Goal: Transaction & Acquisition: Purchase product/service

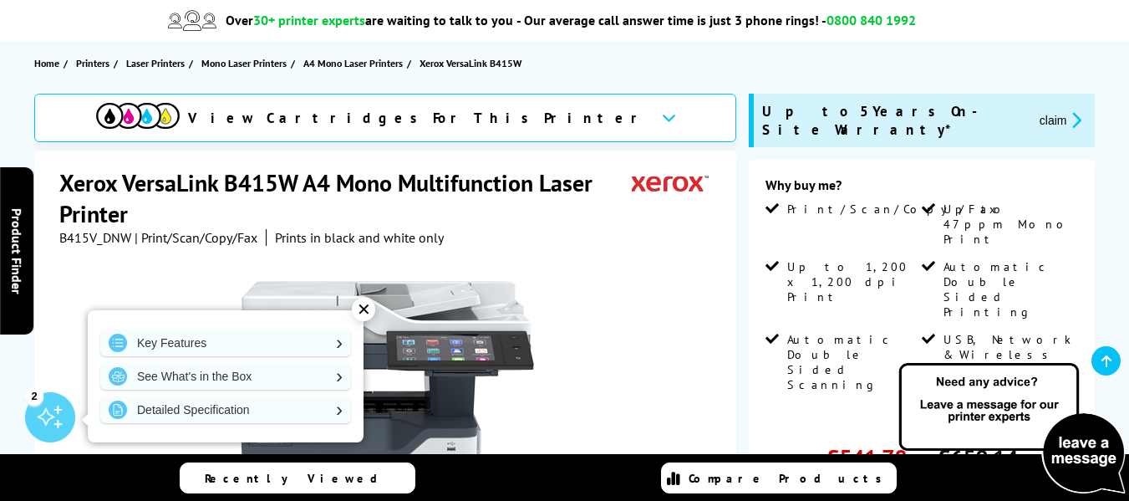
scroll to position [222, 0]
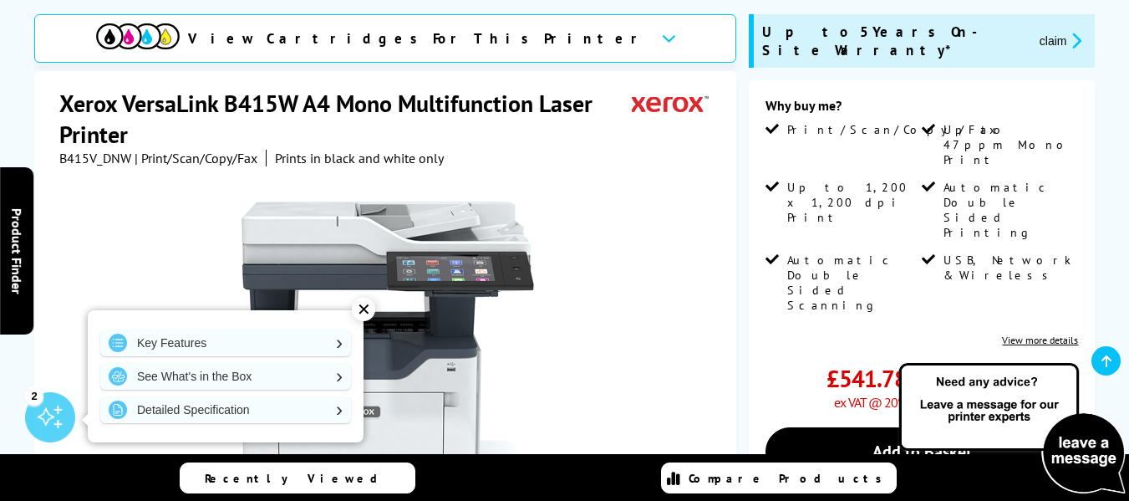
click at [362, 309] on div "✕" at bounding box center [363, 309] width 23 height 23
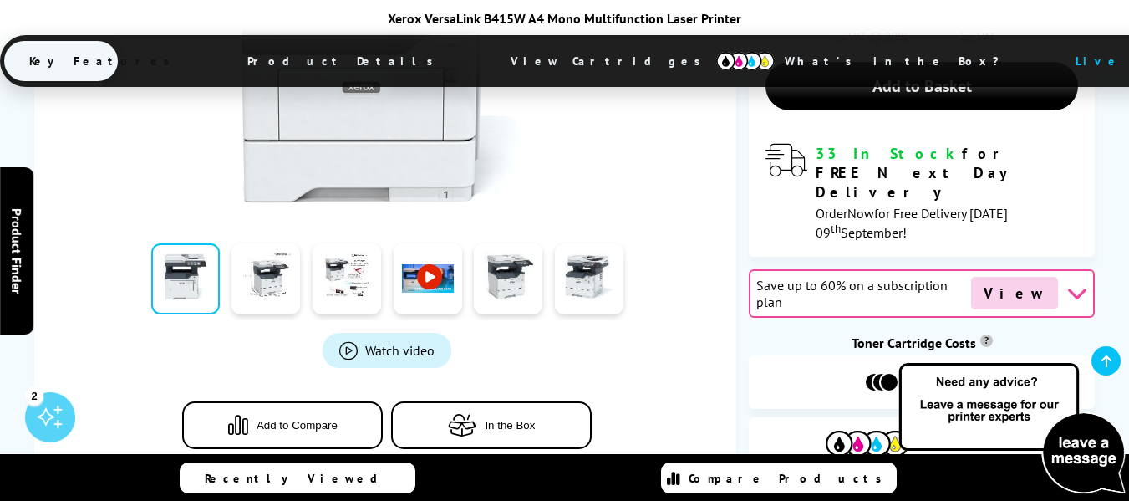
scroll to position [556, 0]
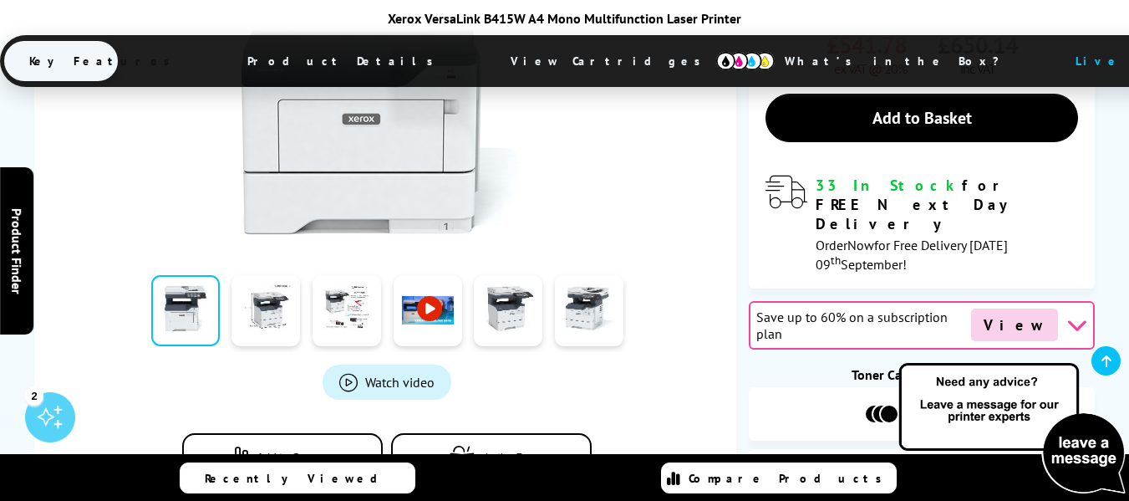
click at [433, 278] on link at bounding box center [428, 310] width 69 height 71
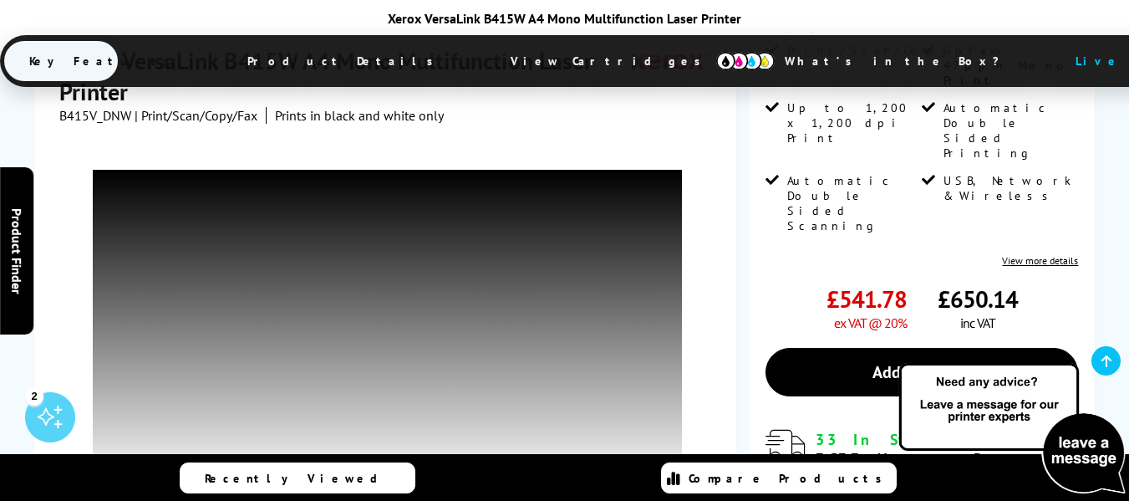
scroll to position [1, 0]
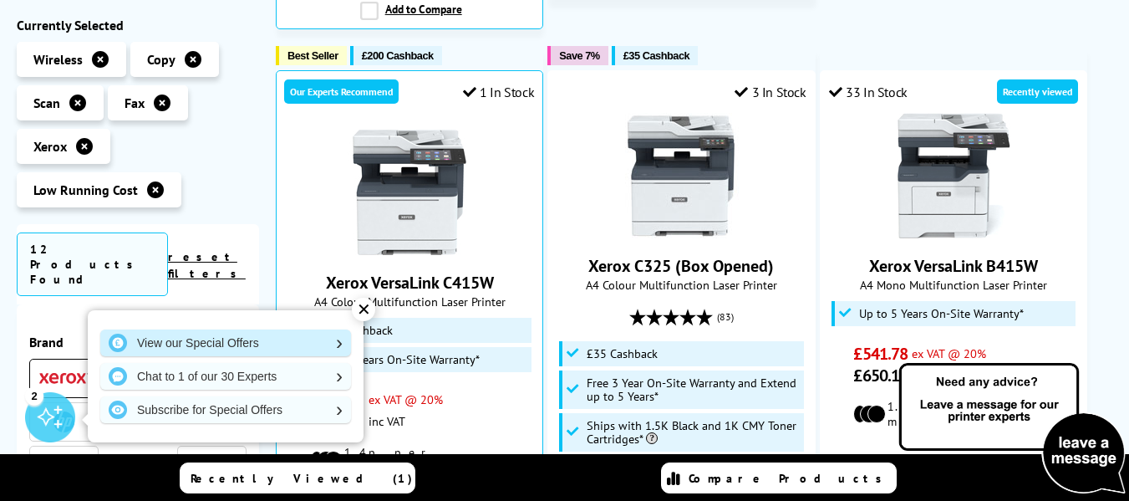
click at [178, 343] on link "View our Special Offers" at bounding box center [225, 342] width 251 height 27
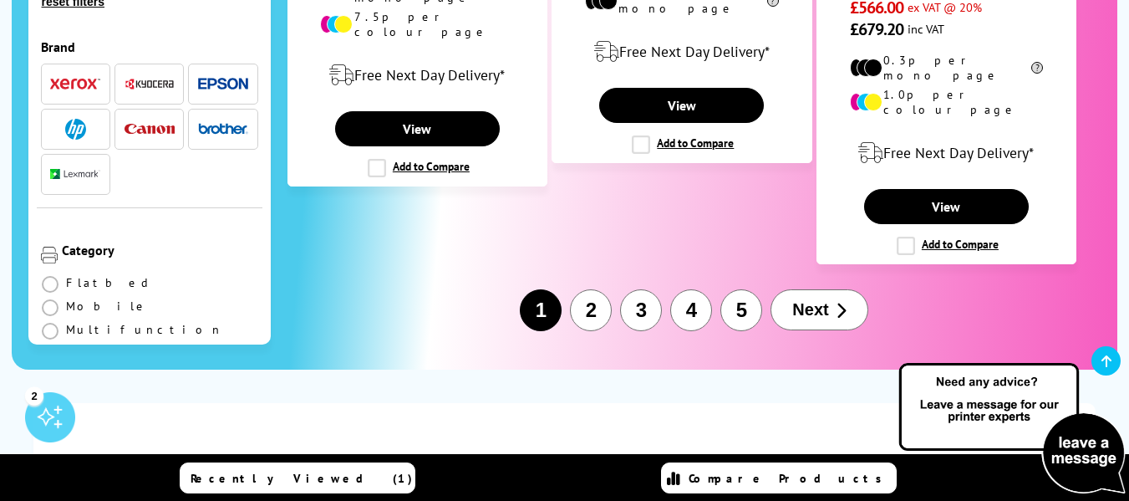
scroll to position [3012, 0]
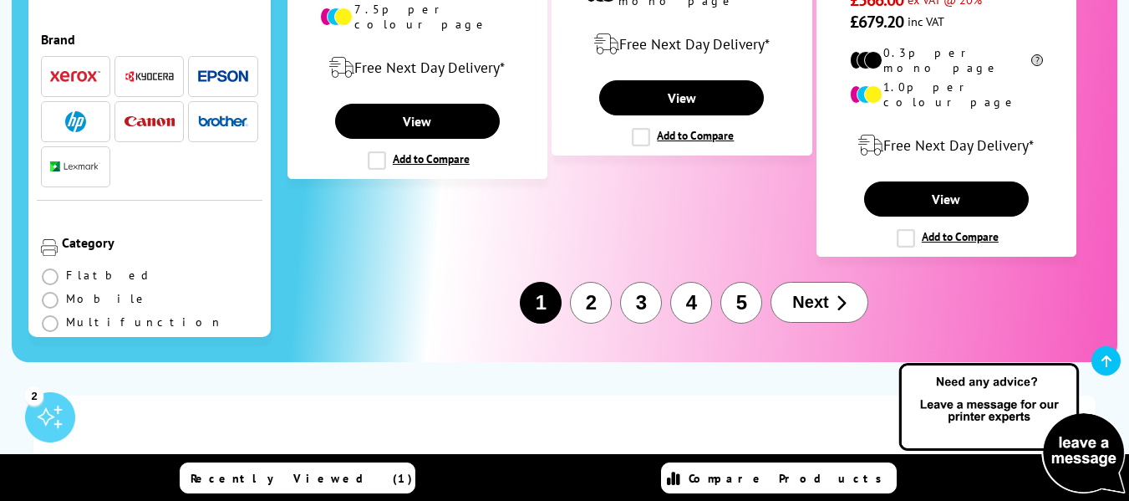
click at [828, 293] on span "Next" at bounding box center [810, 302] width 36 height 19
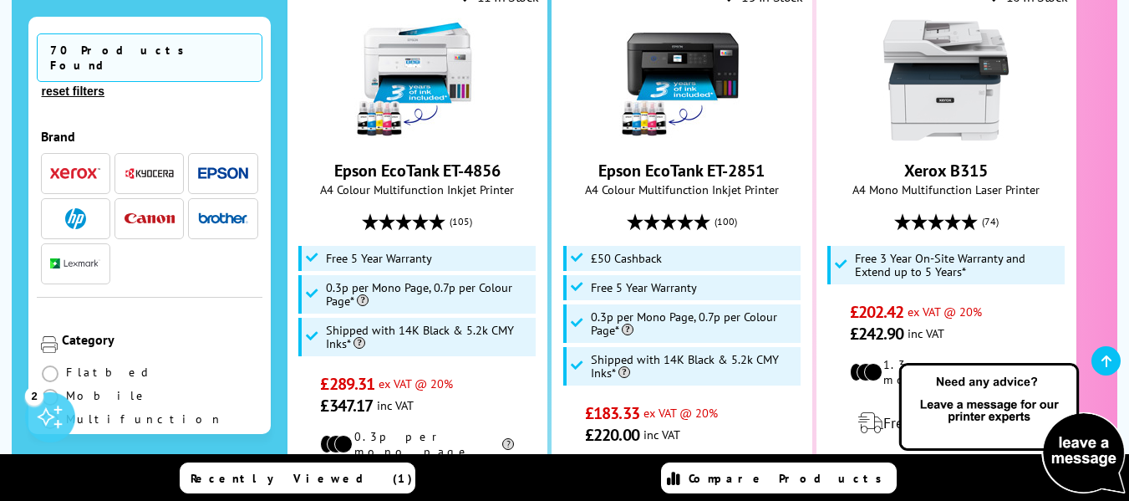
scroll to position [532, 0]
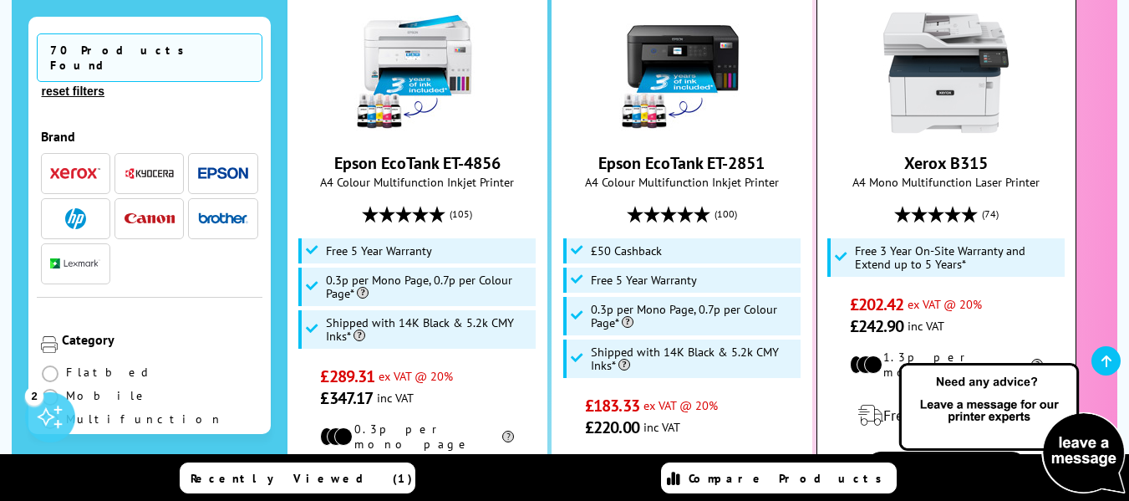
click at [959, 92] on img at bounding box center [946, 72] width 125 height 125
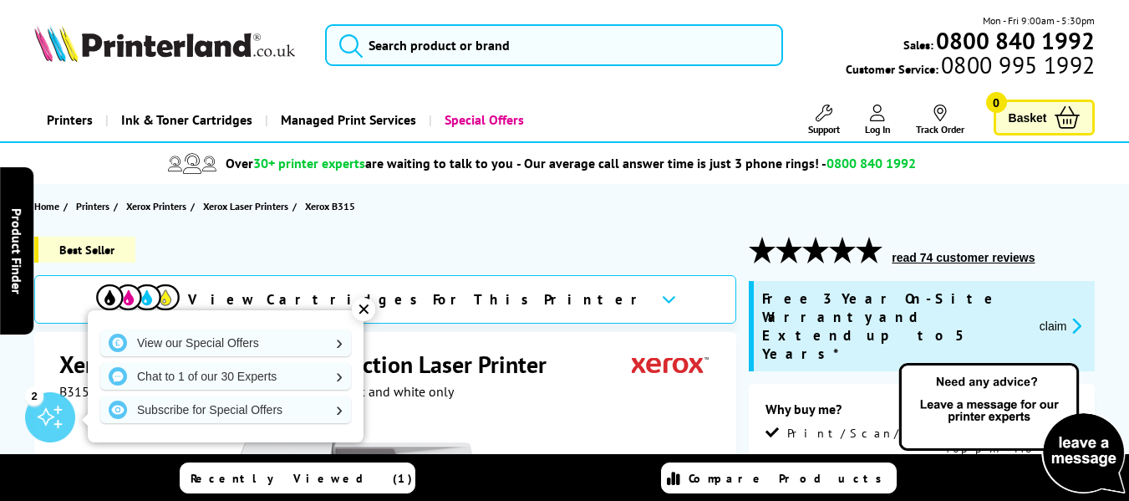
click at [360, 310] on div "✕" at bounding box center [363, 309] width 23 height 23
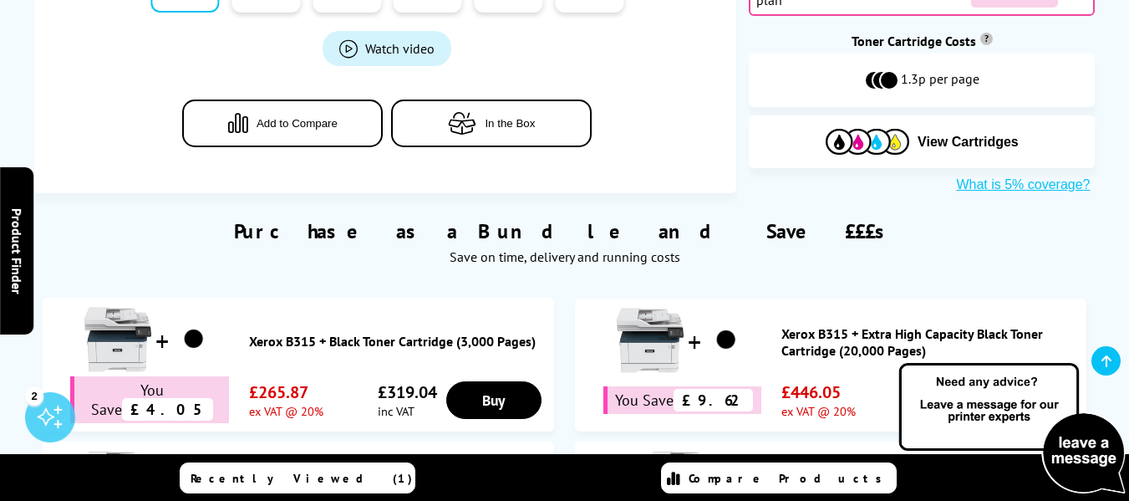
scroll to position [1062, 0]
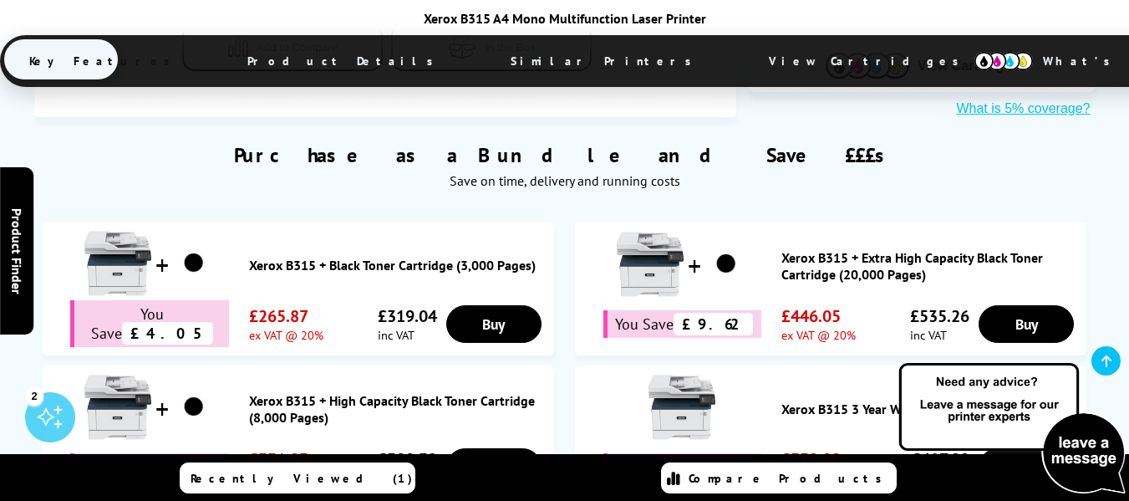
click at [1103, 74] on div "Xerox B315 A4 Mono Multifunction Laser Printer Key Features Product Details Sim…" at bounding box center [564, 50] width 1129 height 80
click at [155, 62] on span "Key Features" at bounding box center [104, 61] width 200 height 40
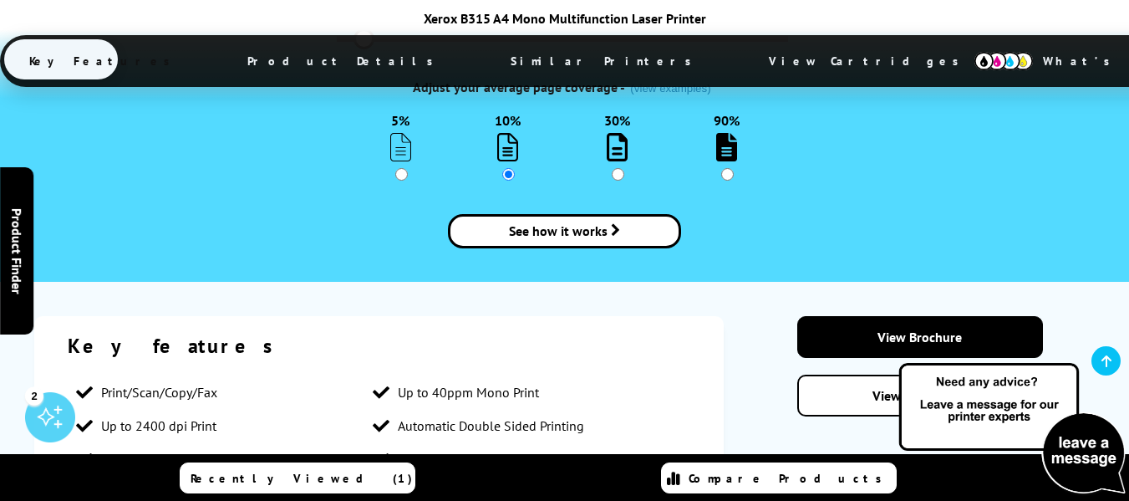
scroll to position [2441, 0]
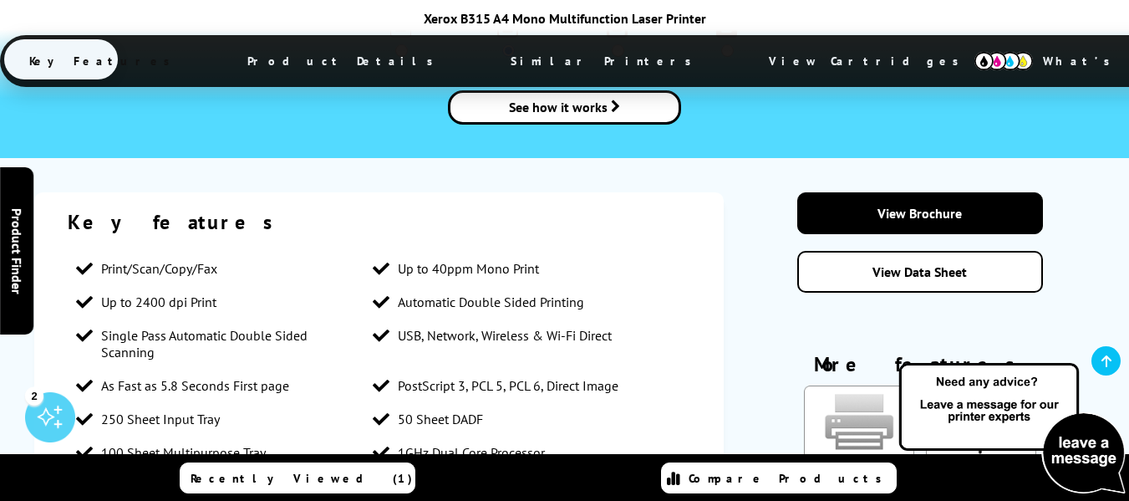
click at [486, 61] on span "Similar Printers" at bounding box center [606, 61] width 240 height 40
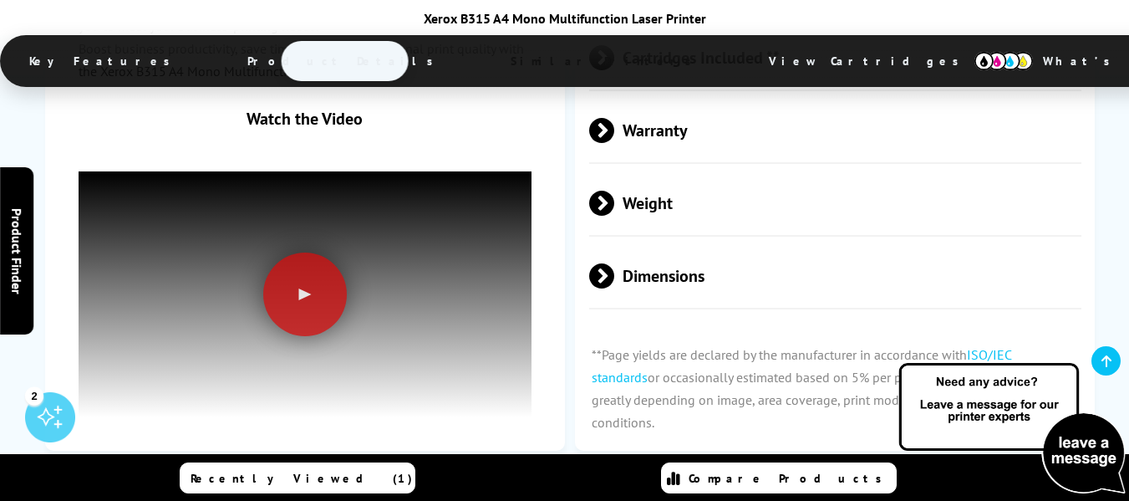
scroll to position [5463, 0]
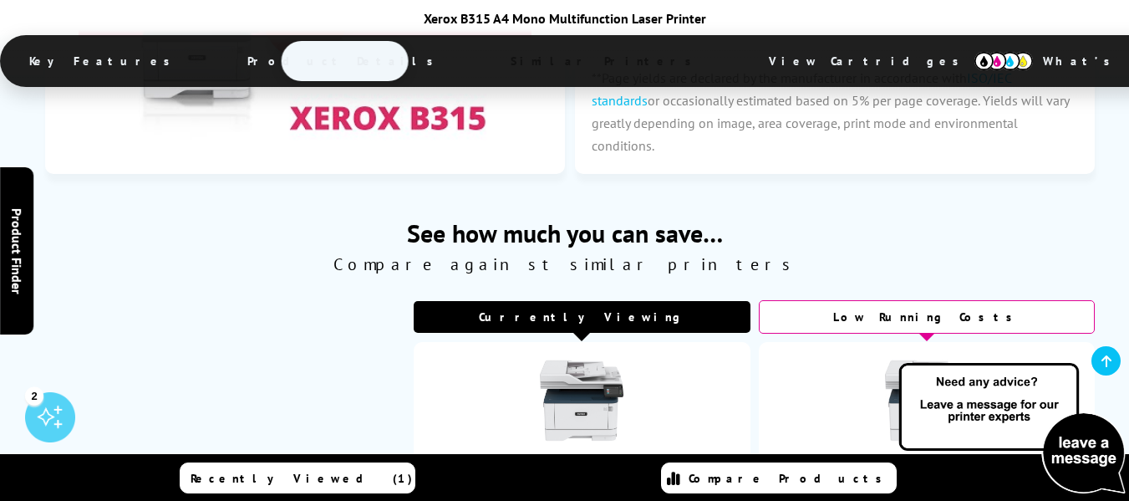
click at [1089, 390] on img at bounding box center [1012, 428] width 234 height 137
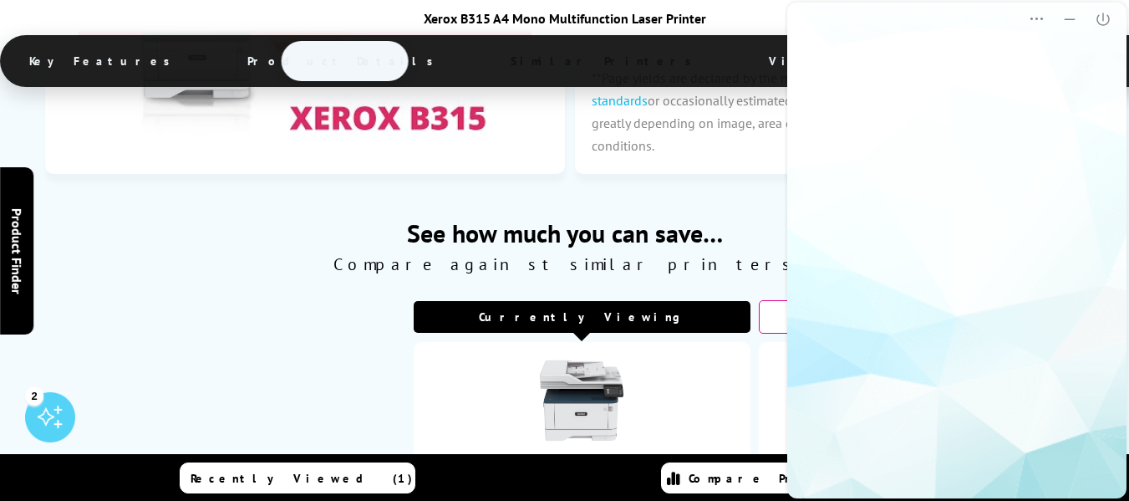
scroll to position [0, 0]
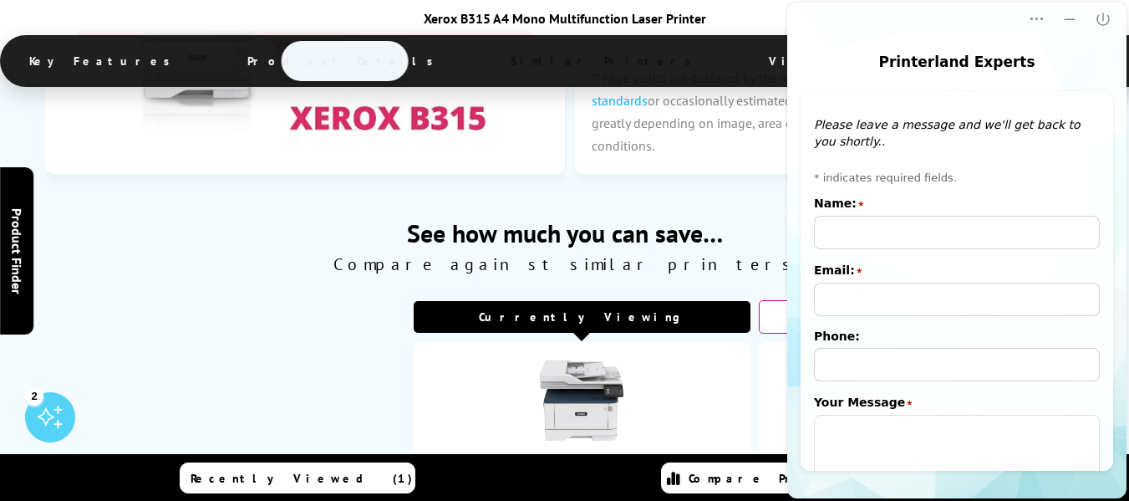
click at [196, 342] on td at bounding box center [224, 409] width 380 height 135
click at [1097, 14] on icon "Close" at bounding box center [1103, 19] width 17 height 17
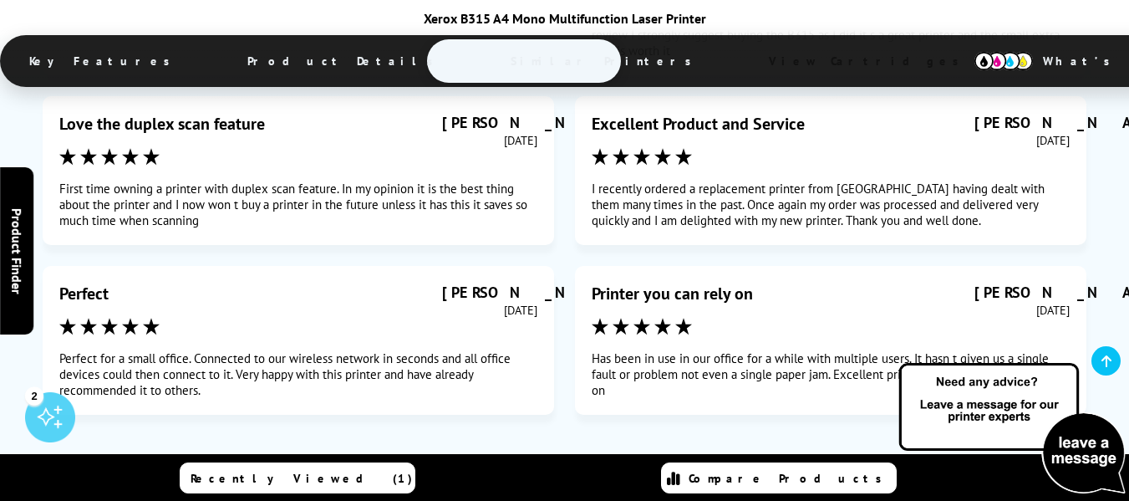
scroll to position [9545, 0]
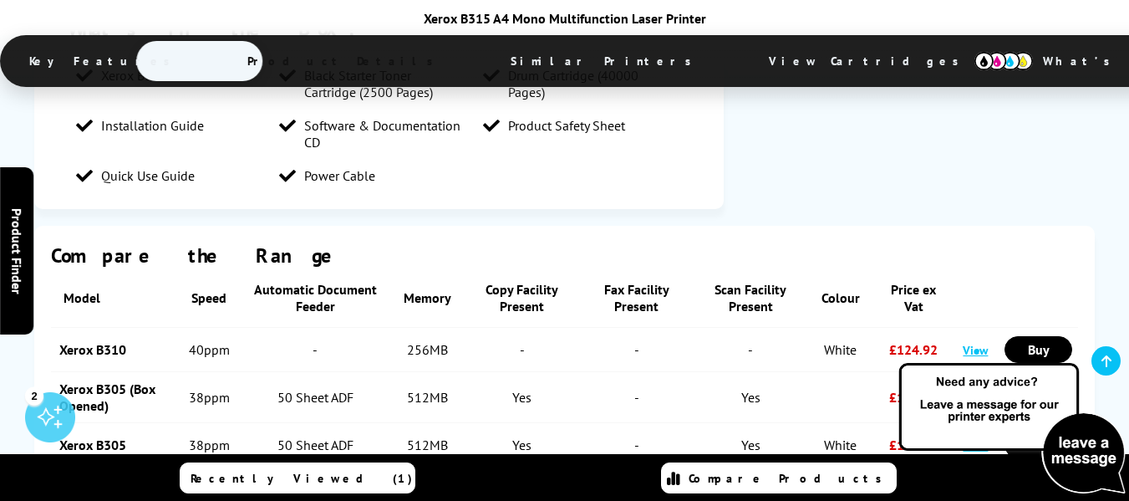
scroll to position [3263, 0]
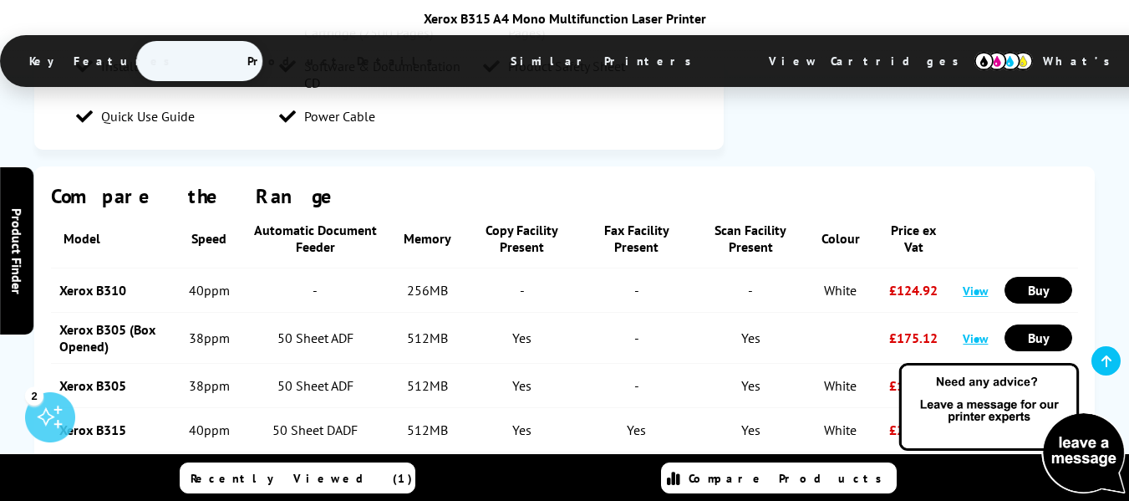
click at [101, 421] on link "Xerox B315" at bounding box center [92, 429] width 67 height 17
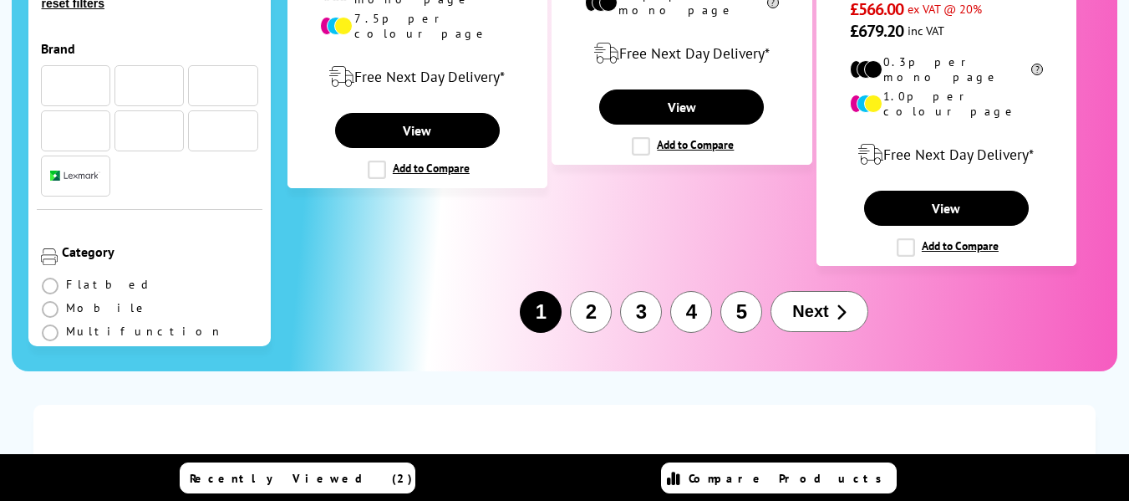
scroll to position [3002, 0]
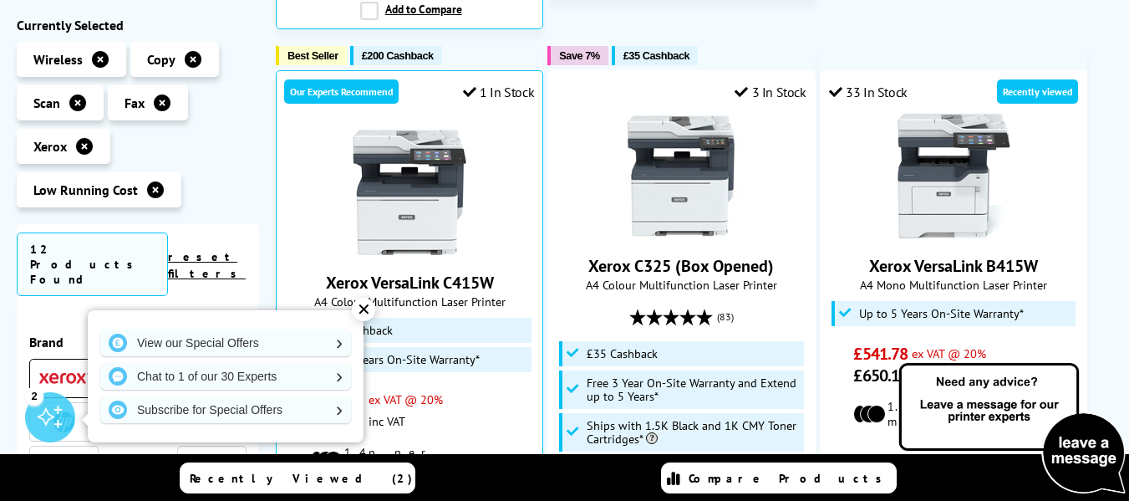
click at [368, 306] on div "✕" at bounding box center [363, 309] width 23 height 23
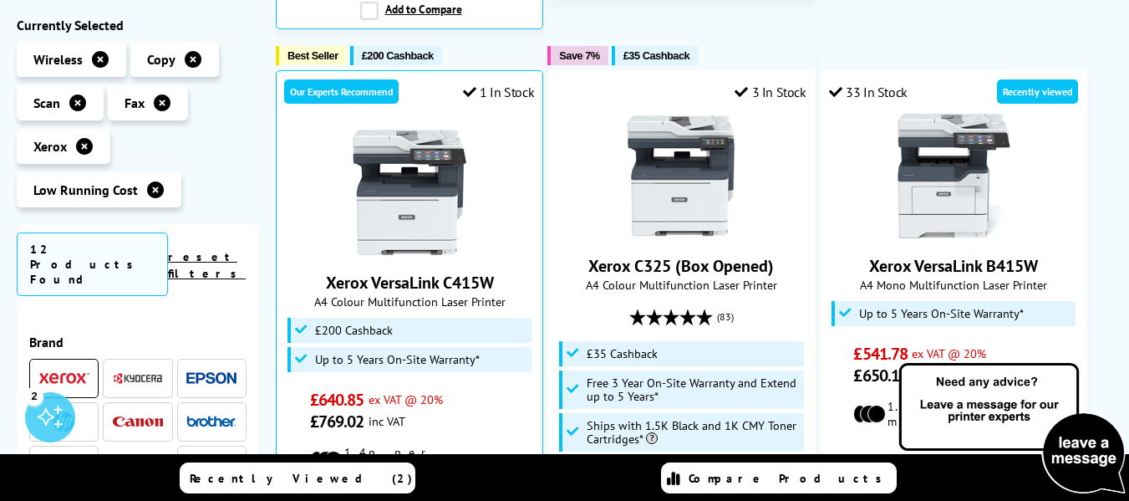
click at [398, 49] on span "£200 Cashback" at bounding box center [398, 55] width 72 height 13
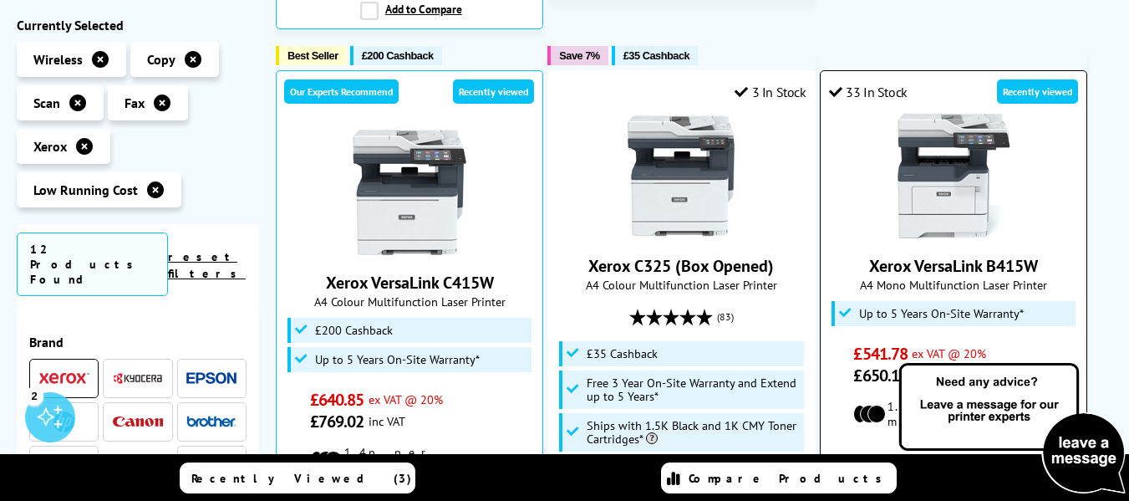
click at [929, 187] on img at bounding box center [953, 175] width 125 height 125
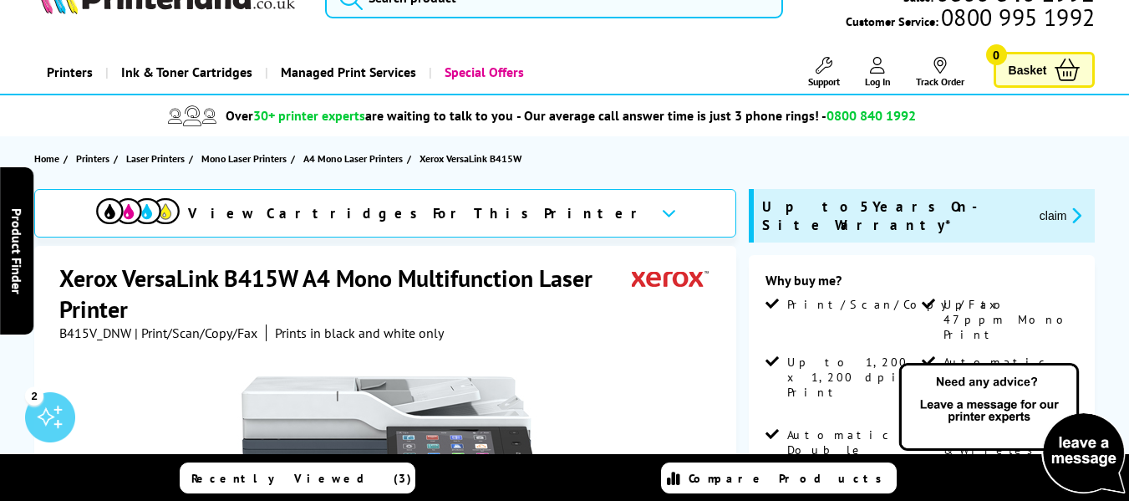
scroll to position [175, 0]
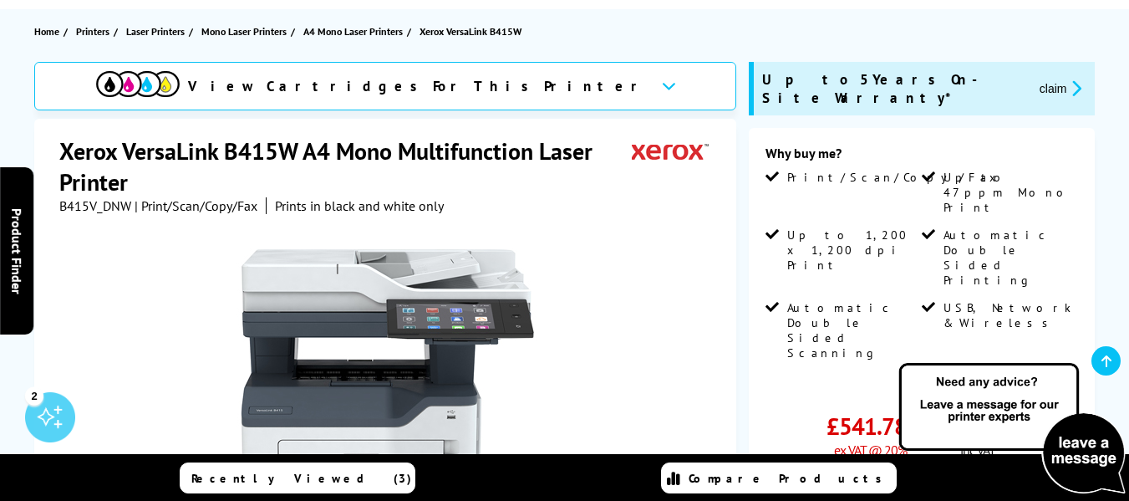
click at [1031, 381] on link "View more details" at bounding box center [1040, 387] width 76 height 13
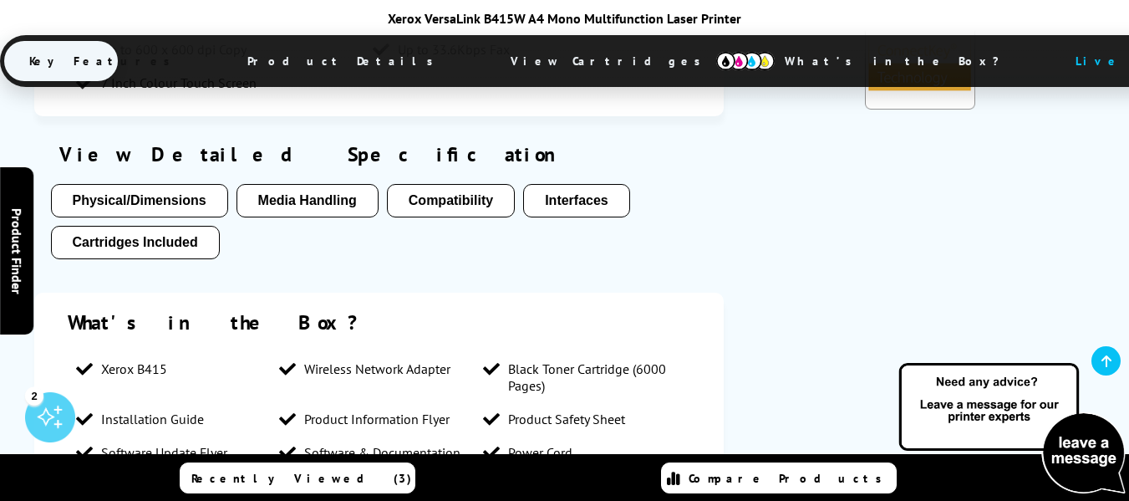
scroll to position [2464, 0]
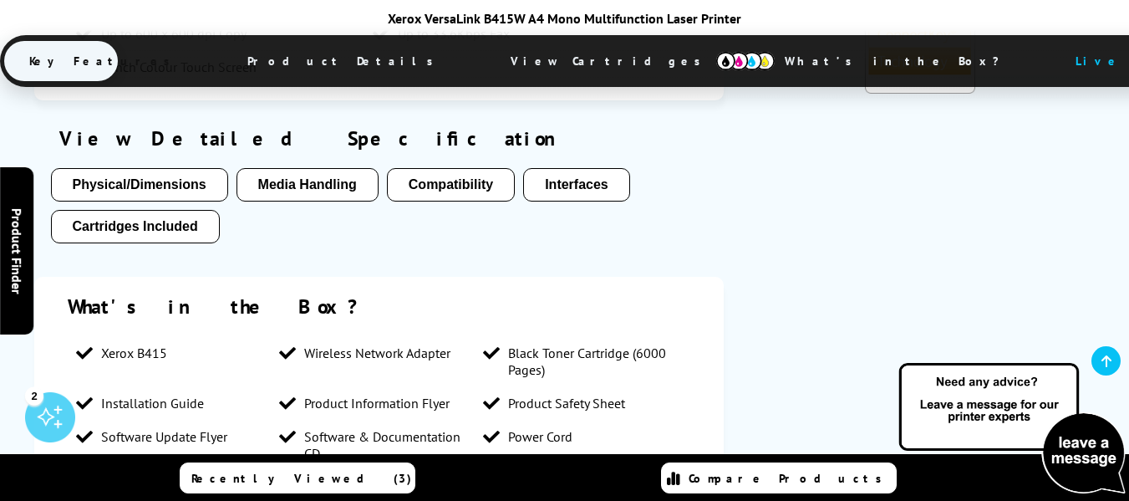
click at [142, 168] on button "Physical/Dimensions" at bounding box center [139, 184] width 177 height 33
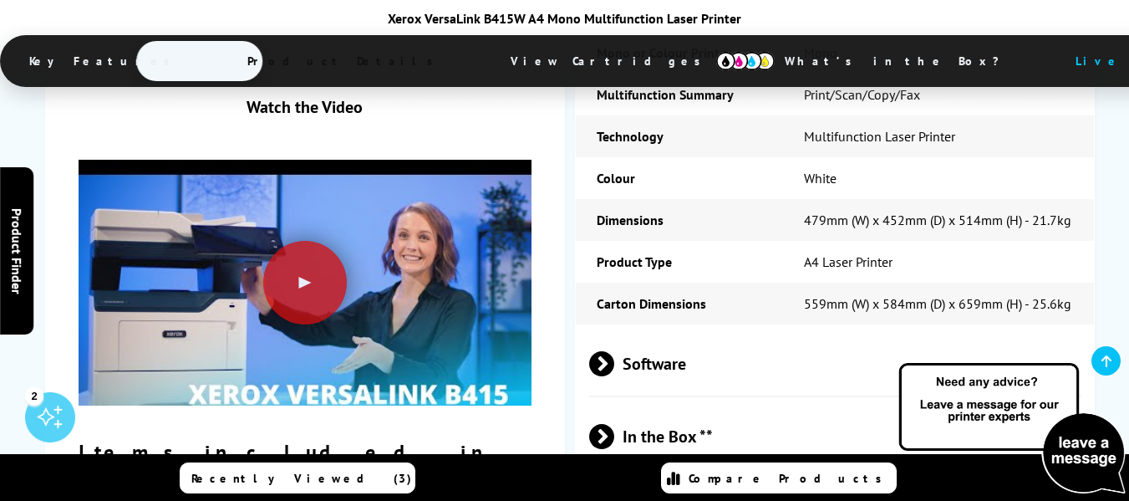
scroll to position [4636, 0]
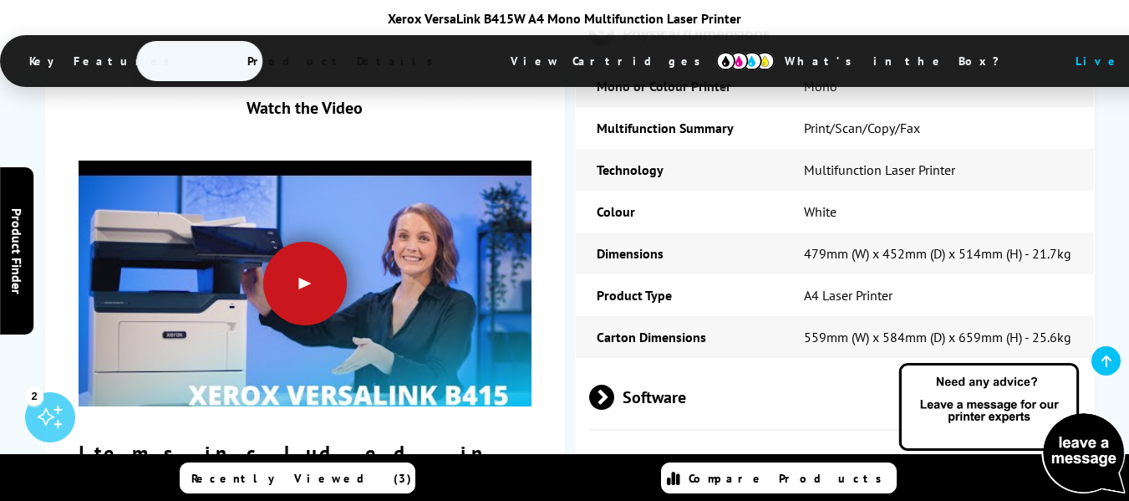
click at [312, 268] on div at bounding box center [305, 284] width 84 height 84
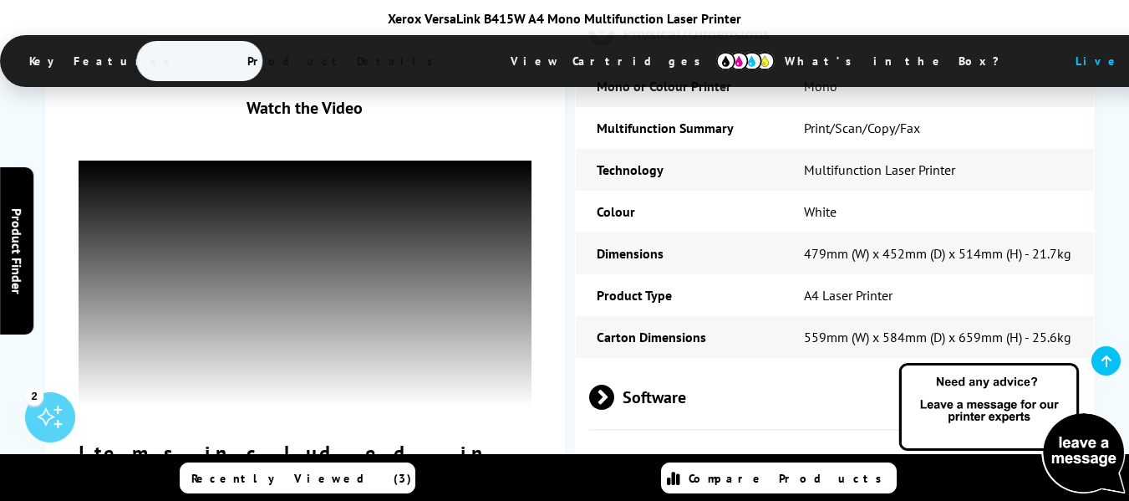
click at [614, 457] on span at bounding box center [614, 469] width 0 height 25
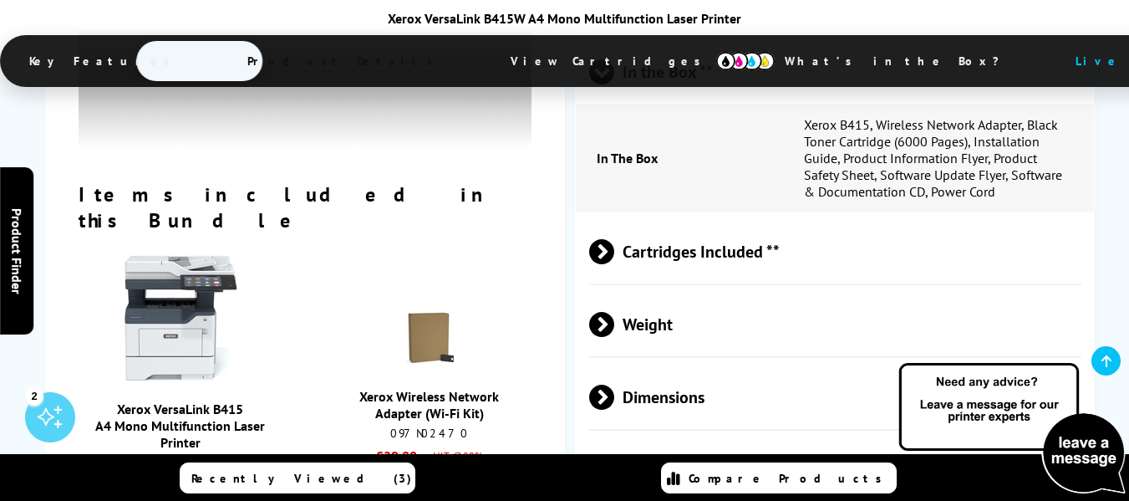
scroll to position [4968, 0]
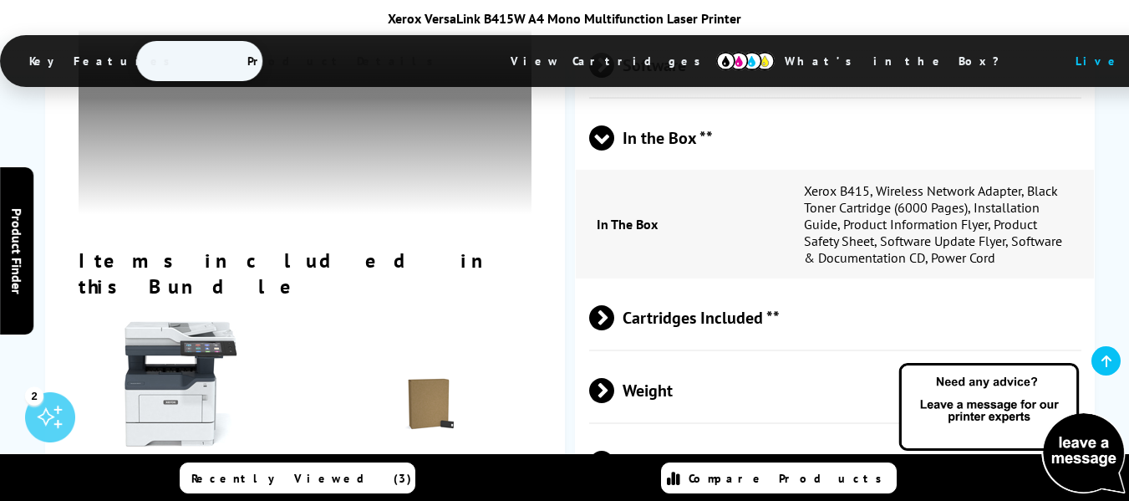
click at [614, 305] on span at bounding box center [614, 317] width 0 height 25
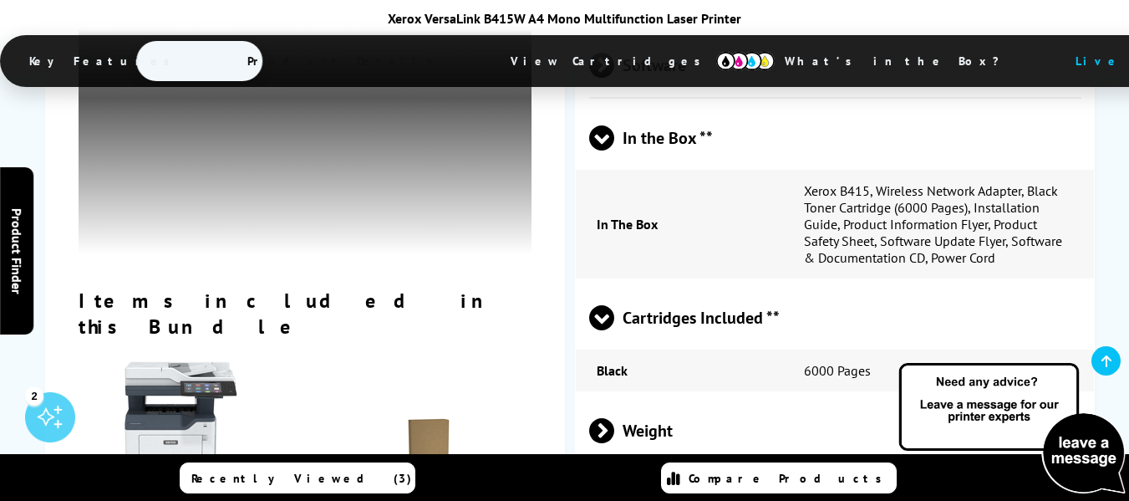
click at [606, 330] on span at bounding box center [601, 330] width 25 height 0
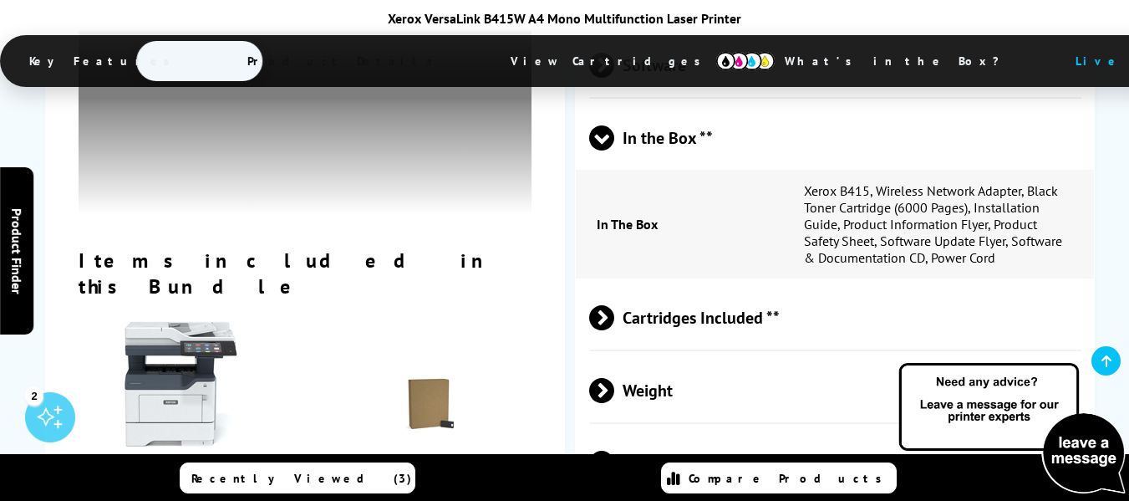
click at [449, 374] on img at bounding box center [429, 403] width 59 height 59
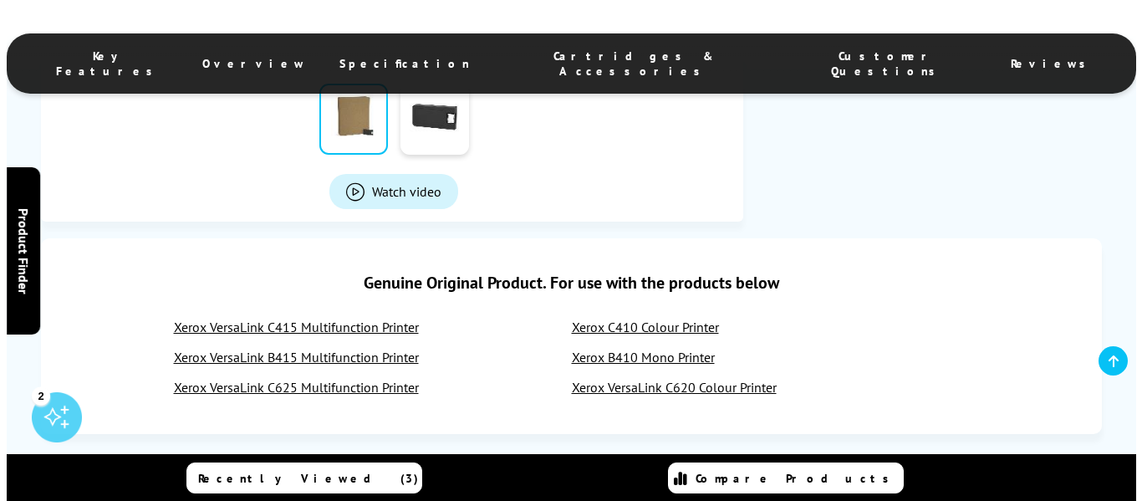
scroll to position [672, 0]
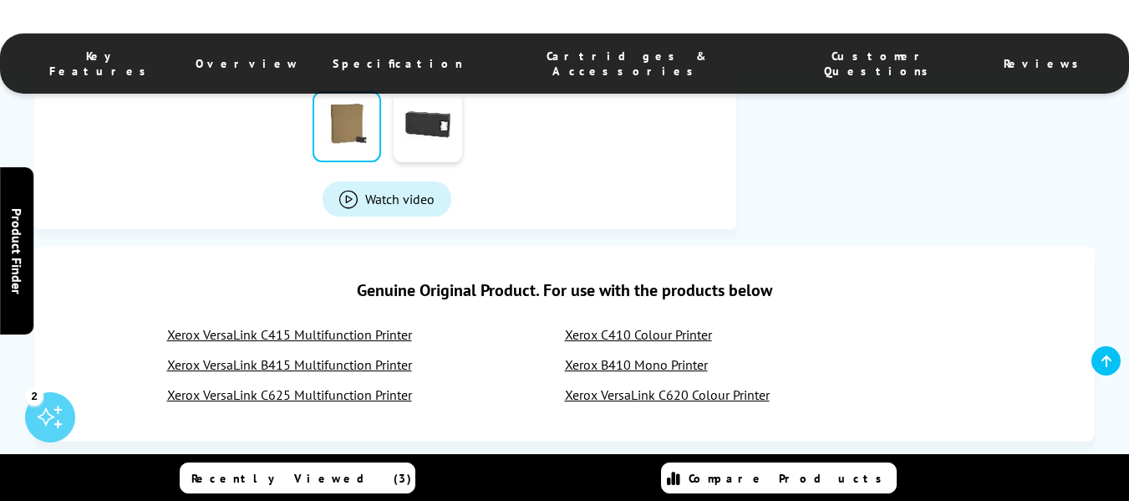
click at [362, 200] on link "Watch video" at bounding box center [387, 198] width 129 height 35
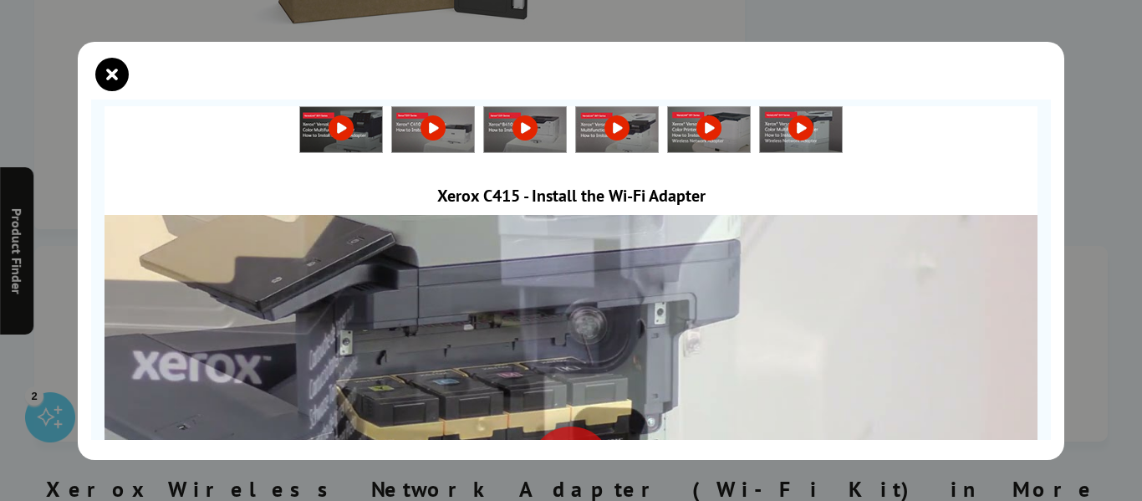
scroll to position [0, 0]
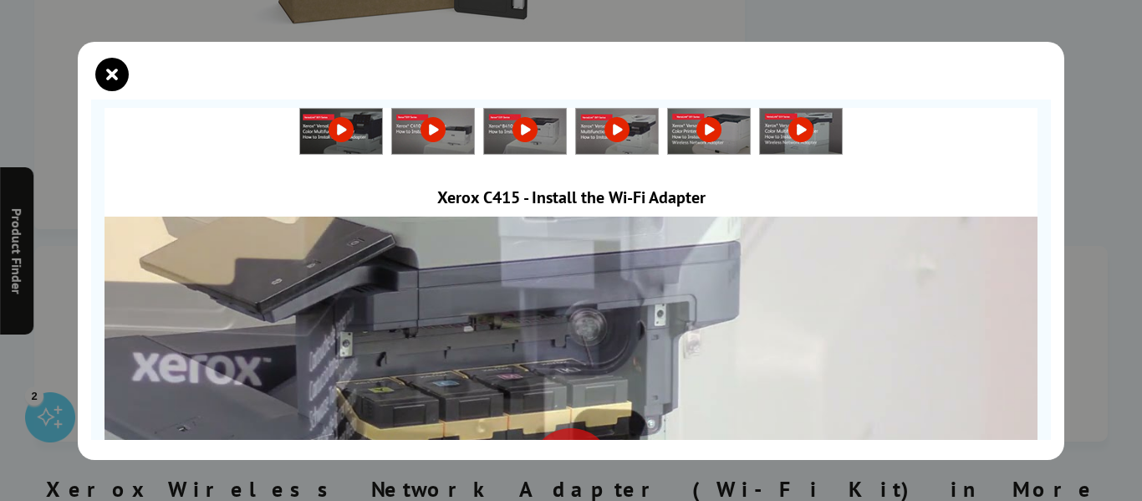
click at [336, 125] on link at bounding box center [341, 129] width 82 height 17
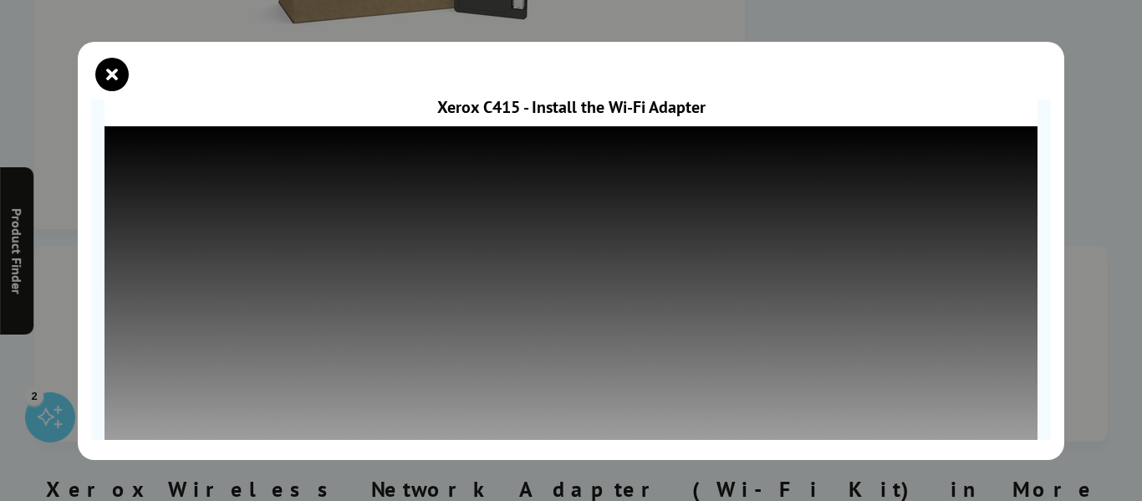
scroll to position [89, 0]
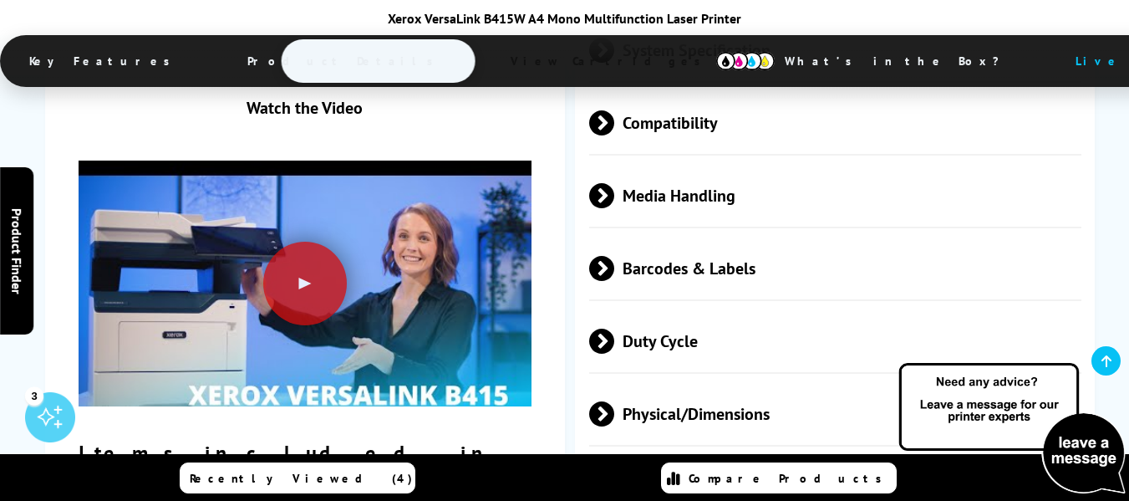
scroll to position [3884, 0]
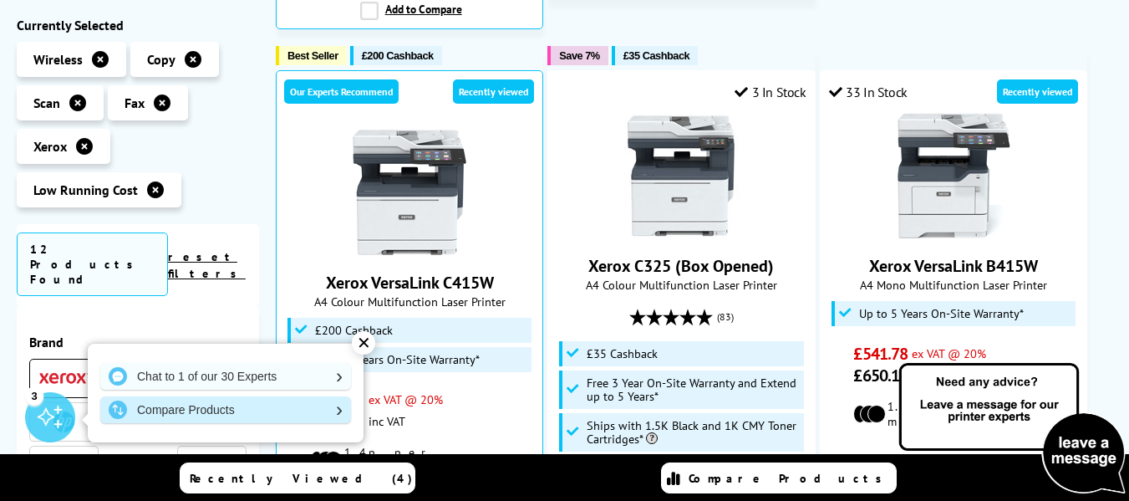
click at [312, 404] on link "Compare Products" at bounding box center [225, 409] width 251 height 27
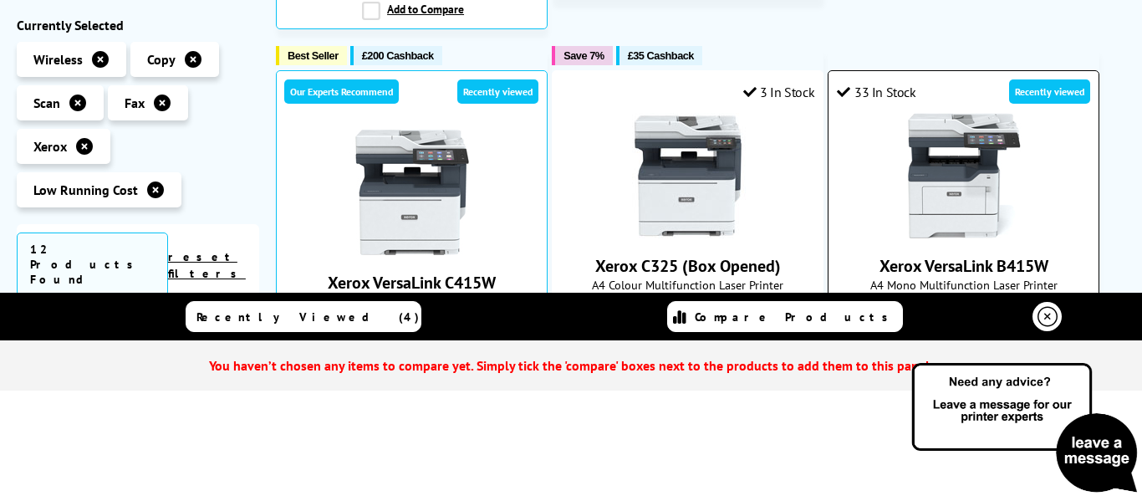
click at [939, 201] on img at bounding box center [963, 175] width 125 height 125
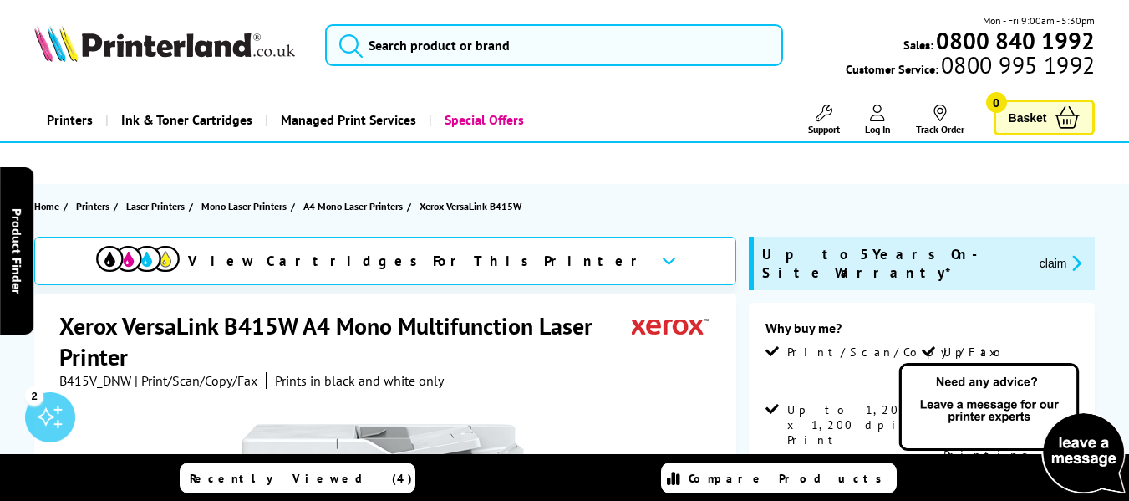
click at [662, 262] on icon at bounding box center [669, 260] width 14 height 9
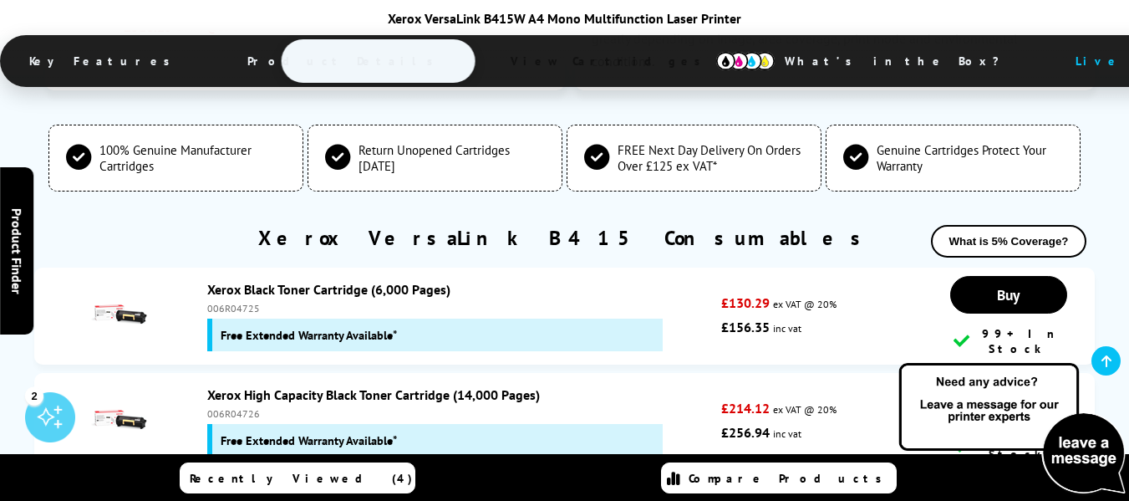
scroll to position [5150, 0]
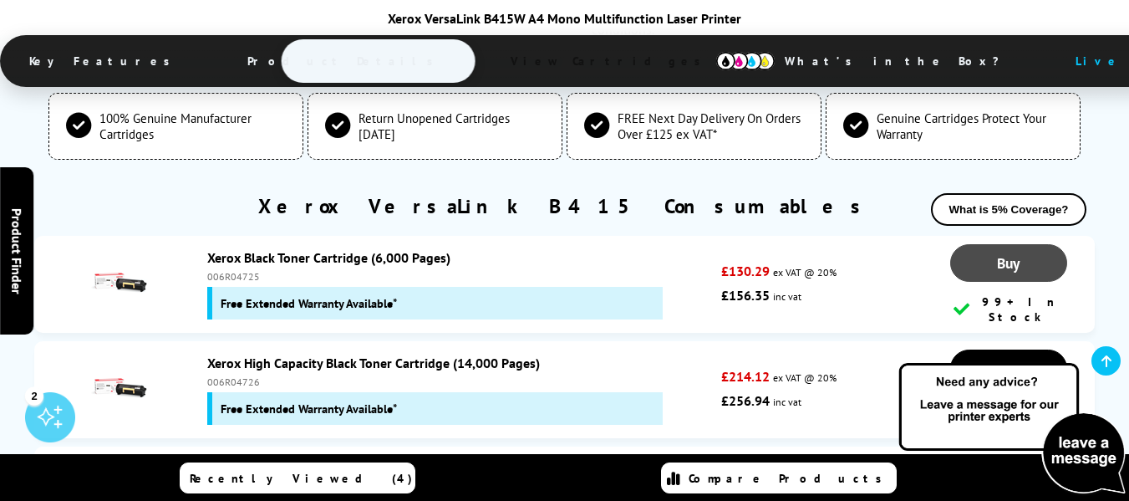
click at [997, 253] on span "Buy" at bounding box center [1008, 262] width 23 height 19
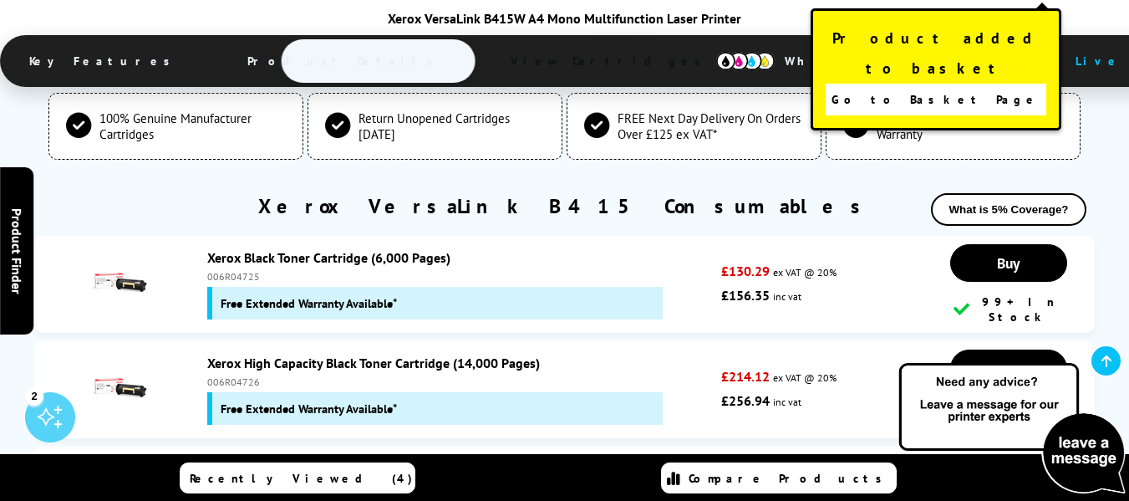
click at [878, 84] on link "Go to Basket Page" at bounding box center [936, 100] width 221 height 32
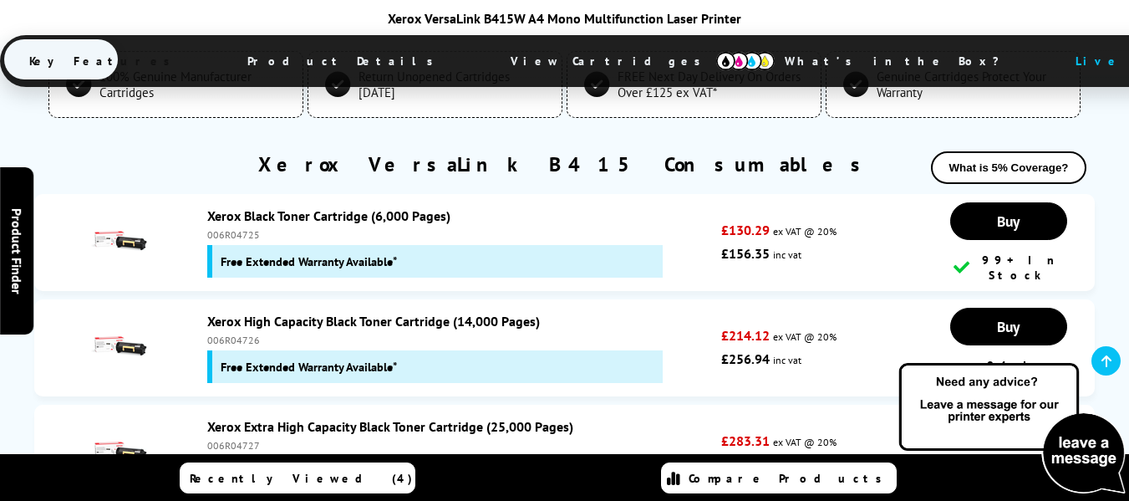
scroll to position [5210, 0]
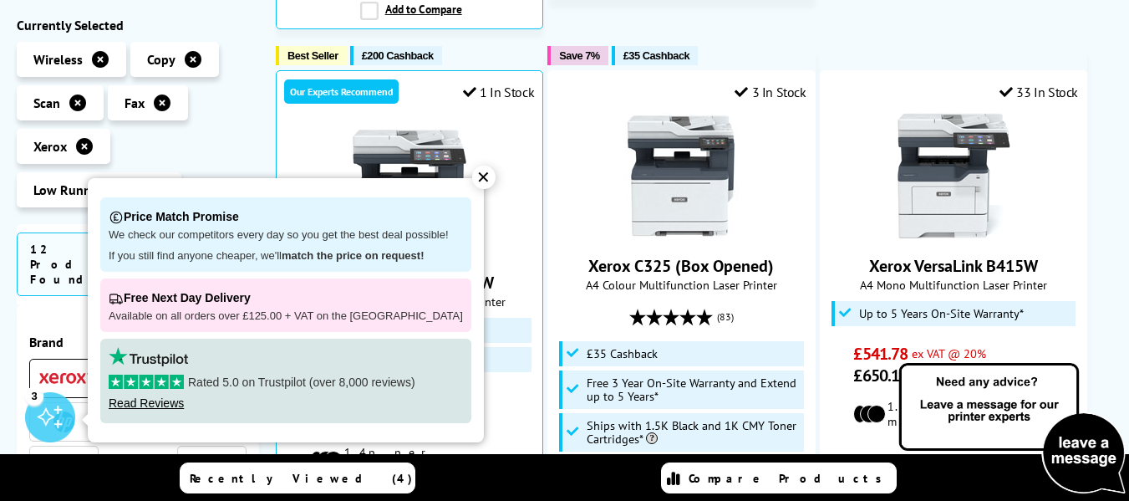
click at [472, 176] on div "✕" at bounding box center [483, 177] width 23 height 23
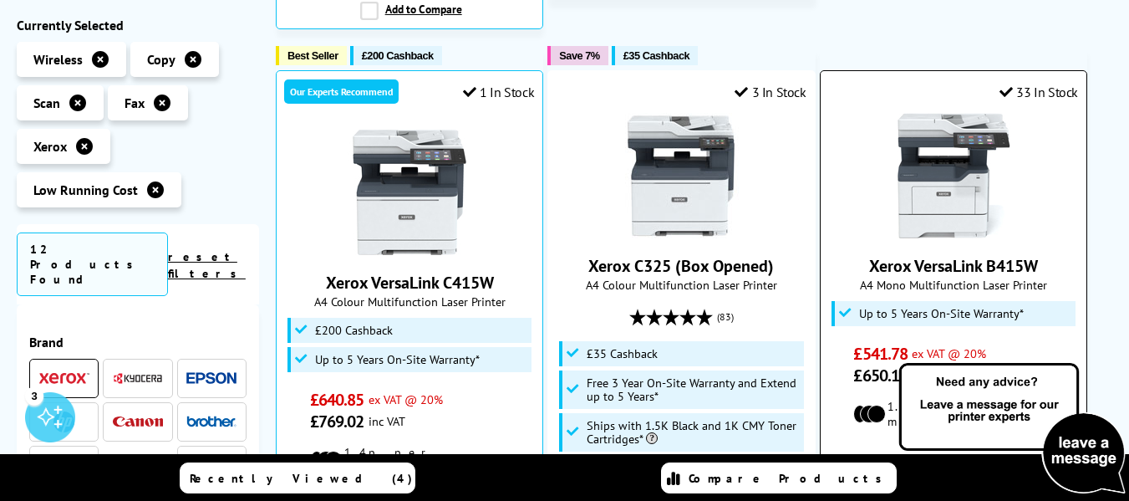
click at [940, 186] on img at bounding box center [953, 175] width 125 height 125
click at [934, 201] on img at bounding box center [953, 175] width 125 height 125
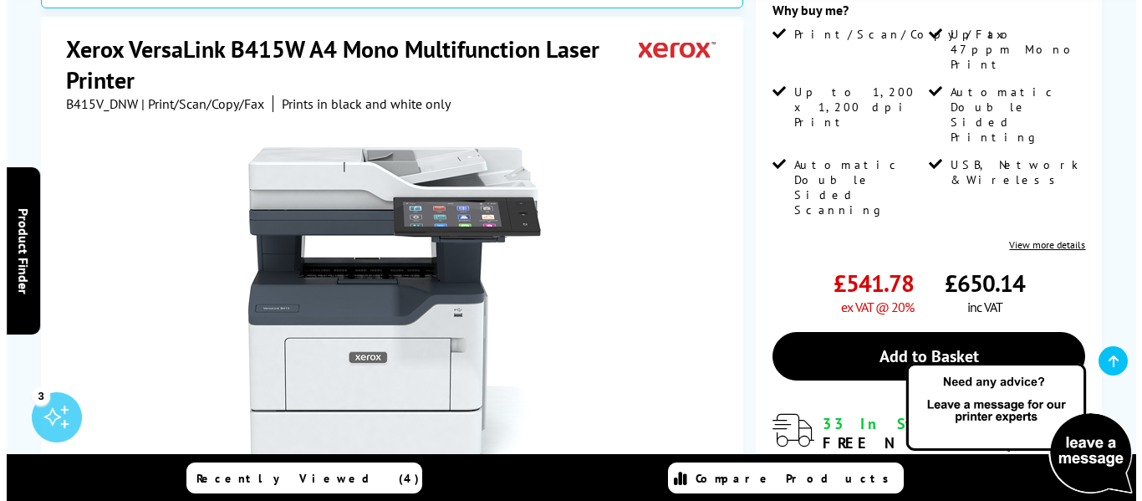
scroll to position [286, 0]
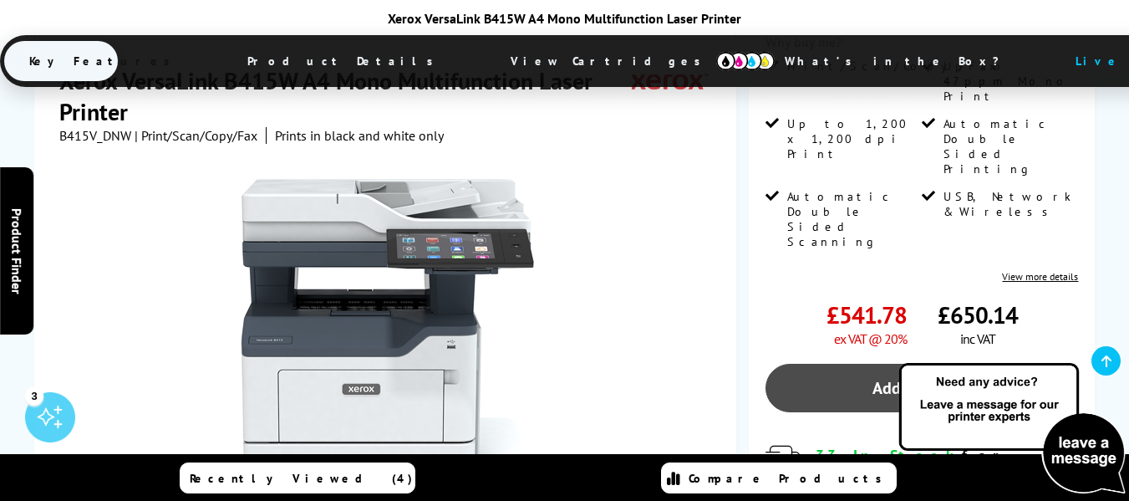
click at [933, 364] on link "Add to Basket" at bounding box center [922, 388] width 313 height 48
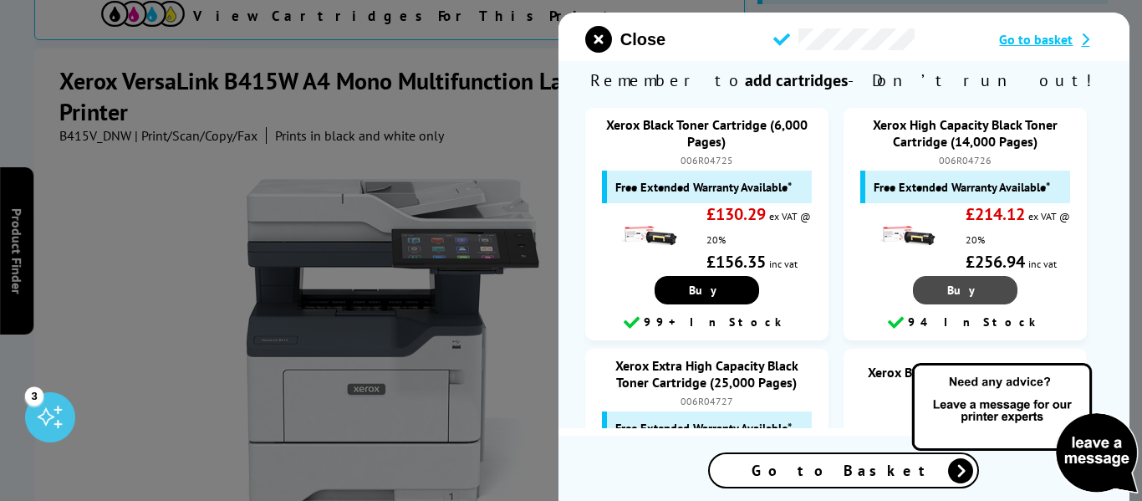
click at [942, 293] on link "Buy" at bounding box center [965, 290] width 104 height 28
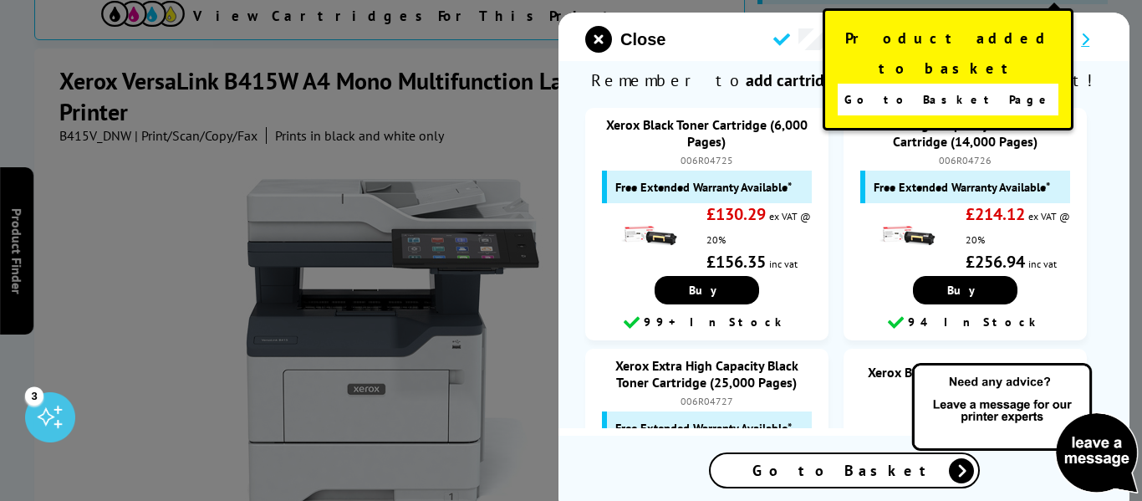
click at [929, 88] on span "Go to Basket Page" at bounding box center [948, 99] width 208 height 23
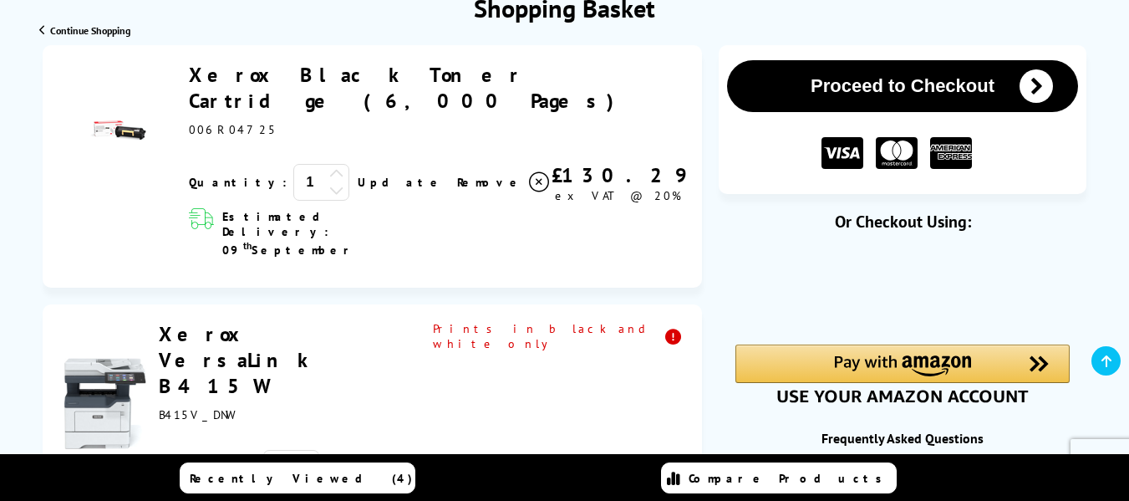
scroll to position [214, 0]
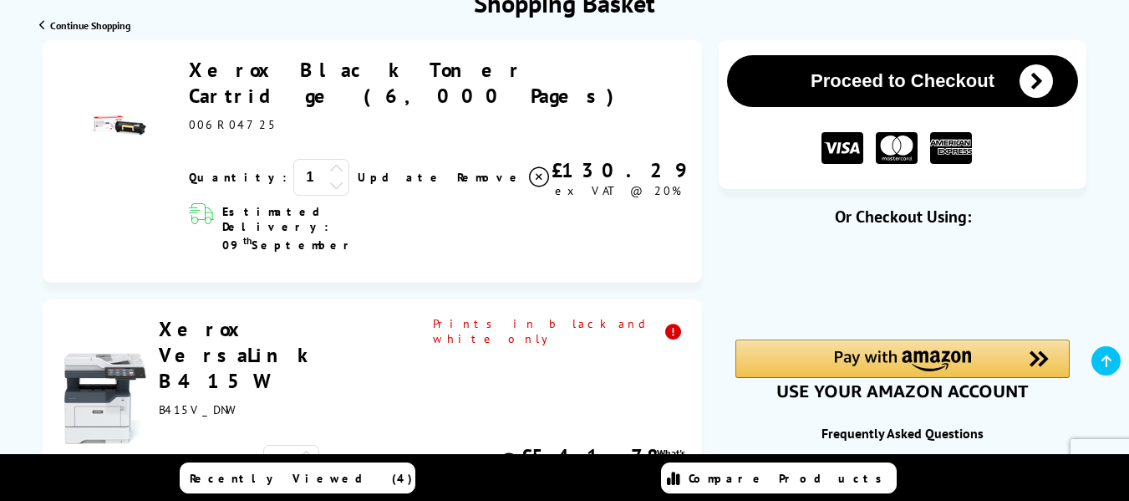
click at [529, 167] on icon at bounding box center [539, 177] width 20 height 20
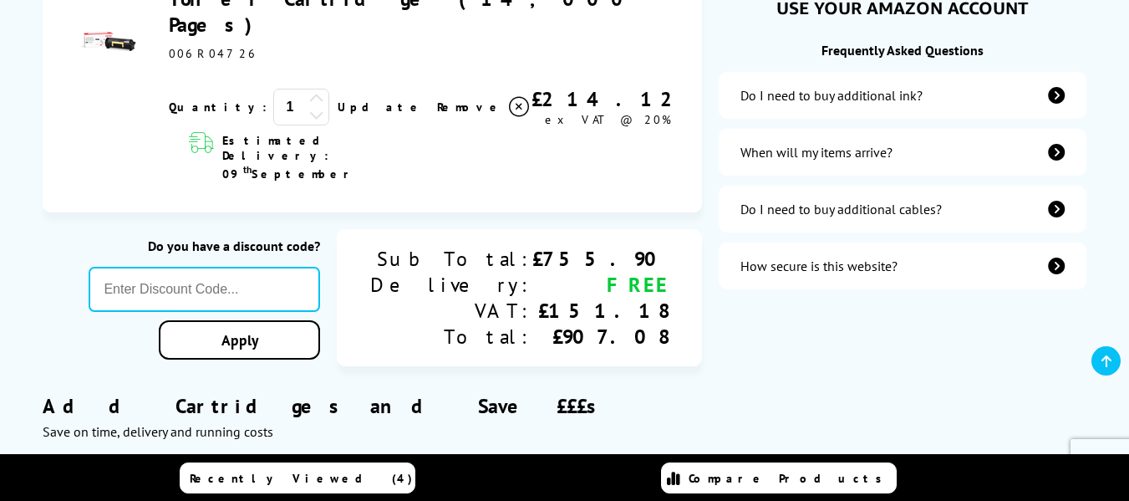
scroll to position [573, 0]
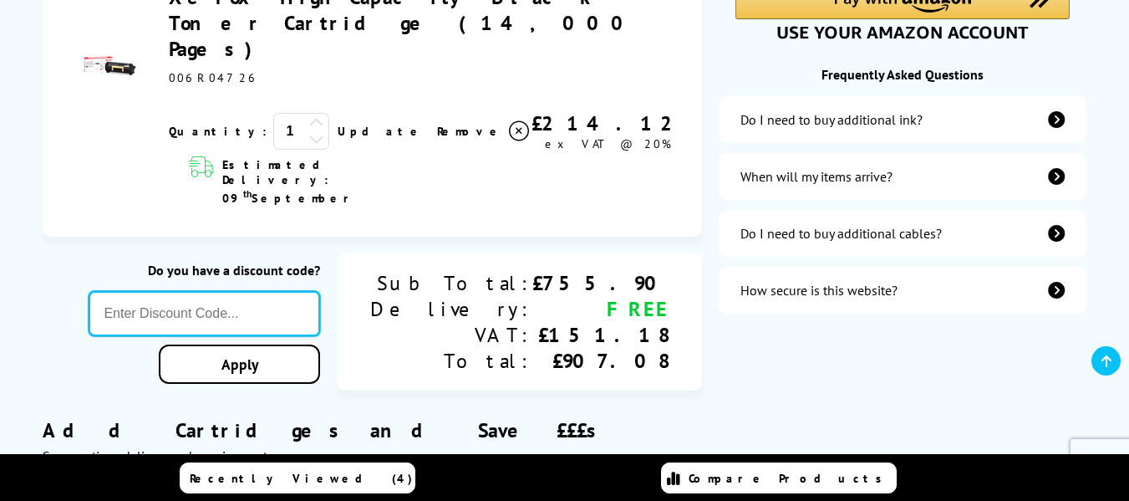
click at [319, 291] on input "text" at bounding box center [204, 313] width 231 height 45
type input "[DATE]"
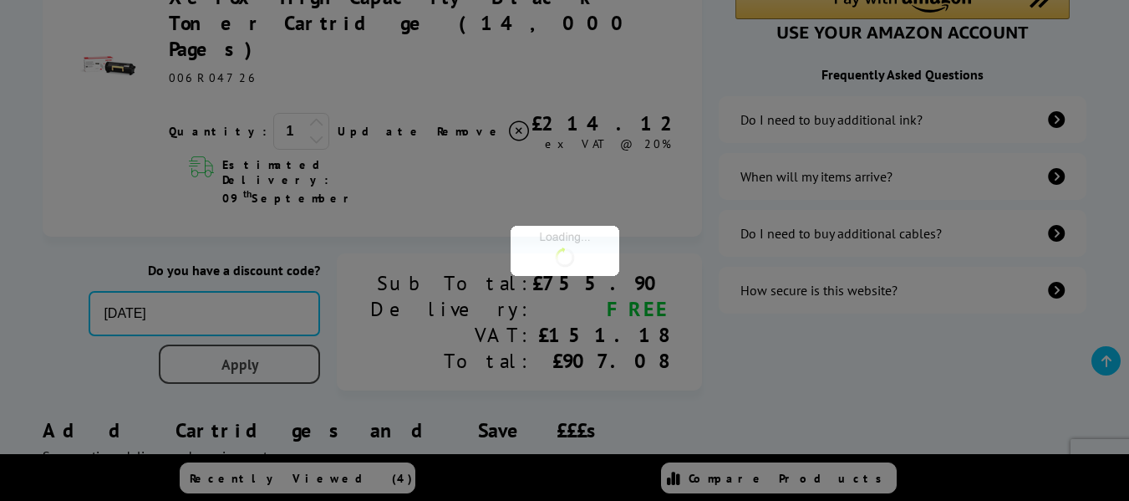
click at [346, 275] on div "Proceed to Checkout Shopping Basket ex VAT @ 20% 1 Update ex VAT @ 20%" at bounding box center [564, 437] width 1129 height 1510
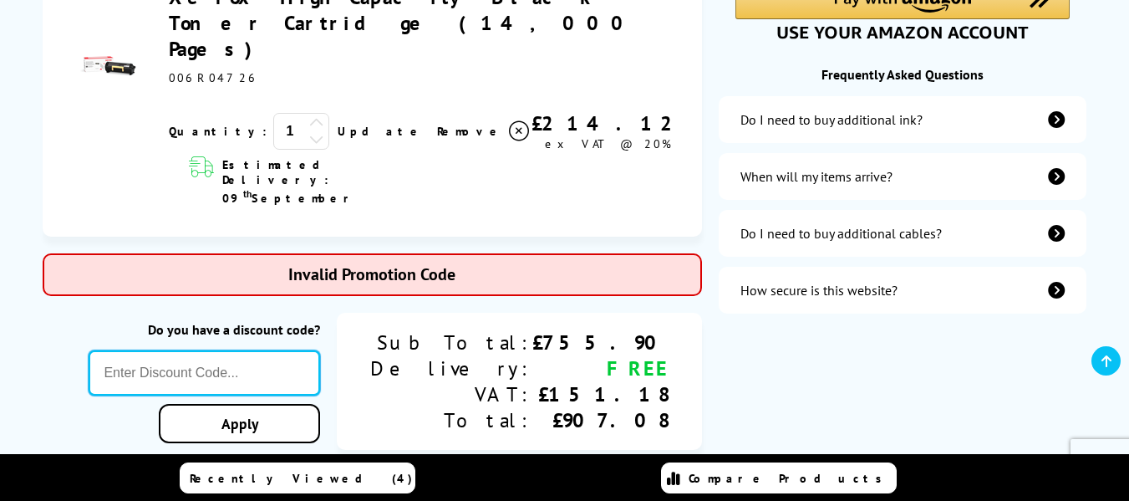
click at [238, 350] on input "text" at bounding box center [204, 372] width 231 height 45
type input "sept10"
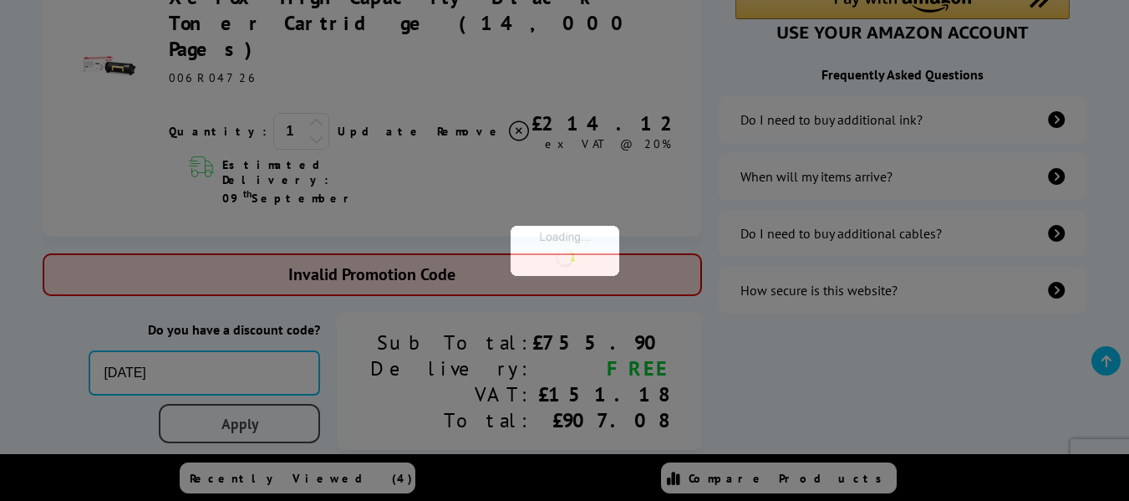
click at [309, 337] on div "Proceed to Checkout Shopping Basket ex VAT @ 20% 1 Update ex VAT @ 20%" at bounding box center [564, 467] width 1129 height 1570
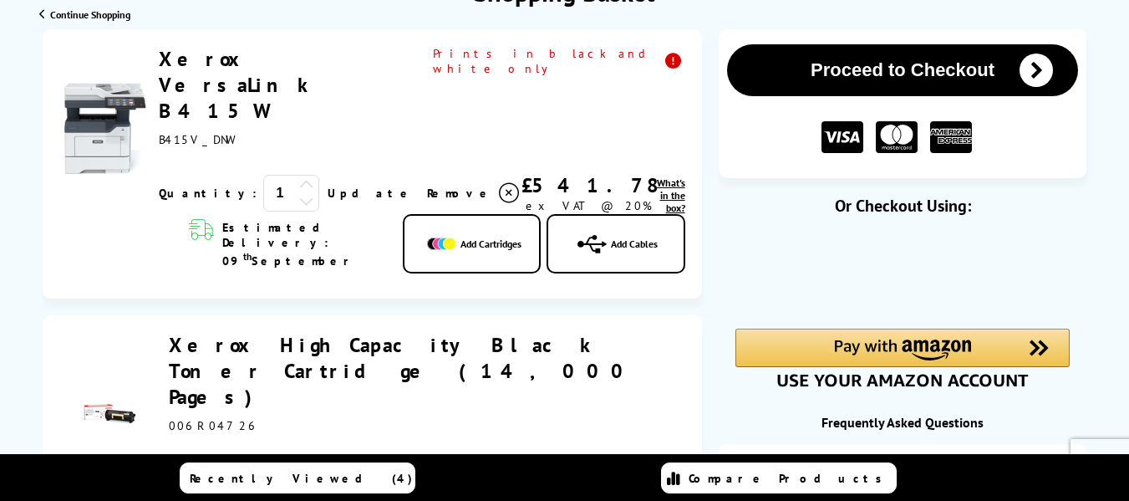
scroll to position [0, 0]
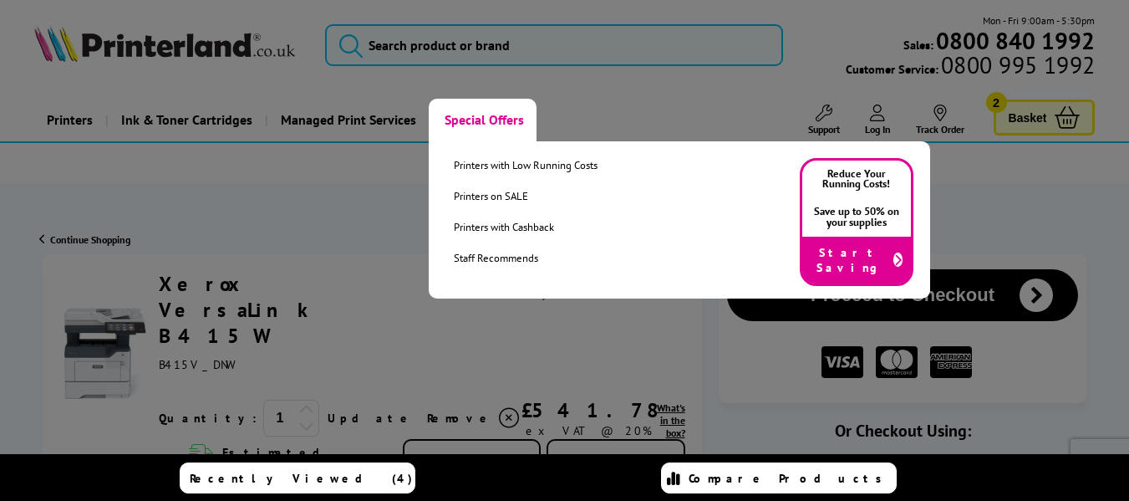
click at [463, 122] on link "Special Offers" at bounding box center [483, 120] width 108 height 43
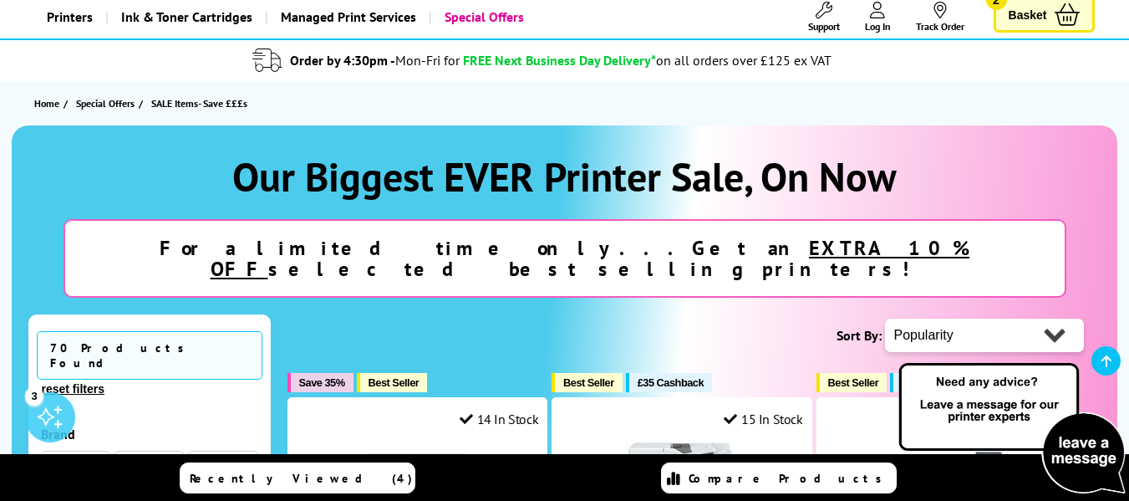
scroll to position [71, 0]
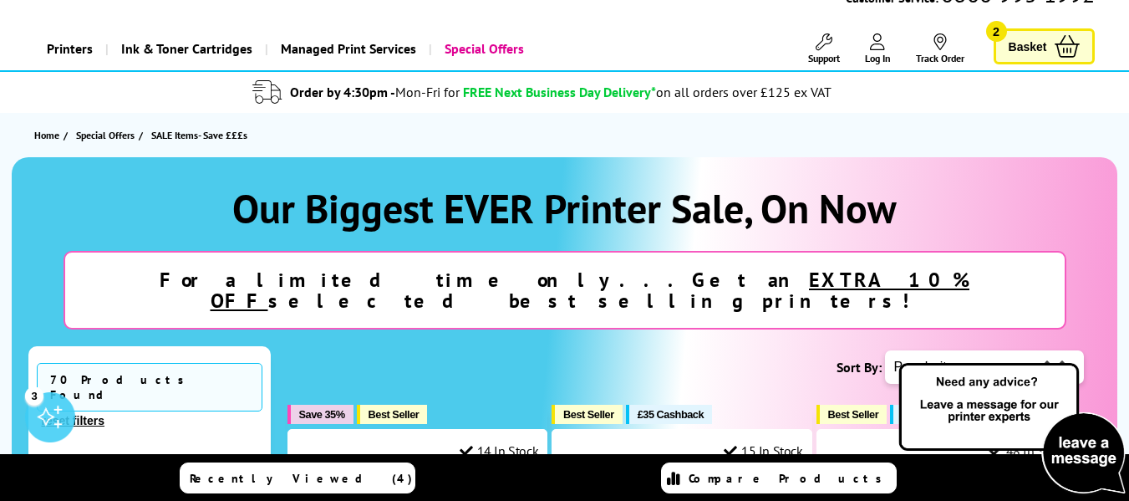
click at [527, 283] on u "EXTRA 10% OFF" at bounding box center [591, 290] width 760 height 47
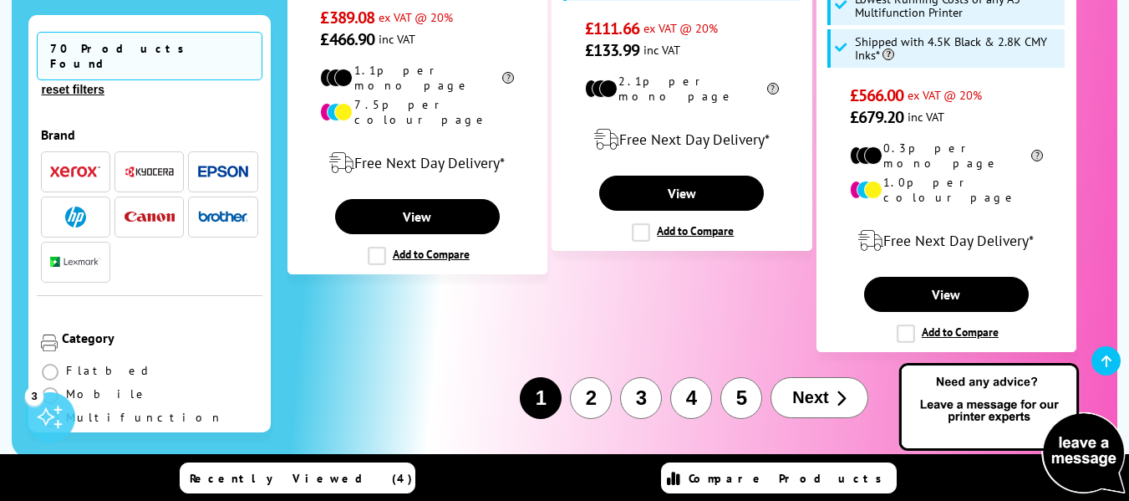
scroll to position [2924, 0]
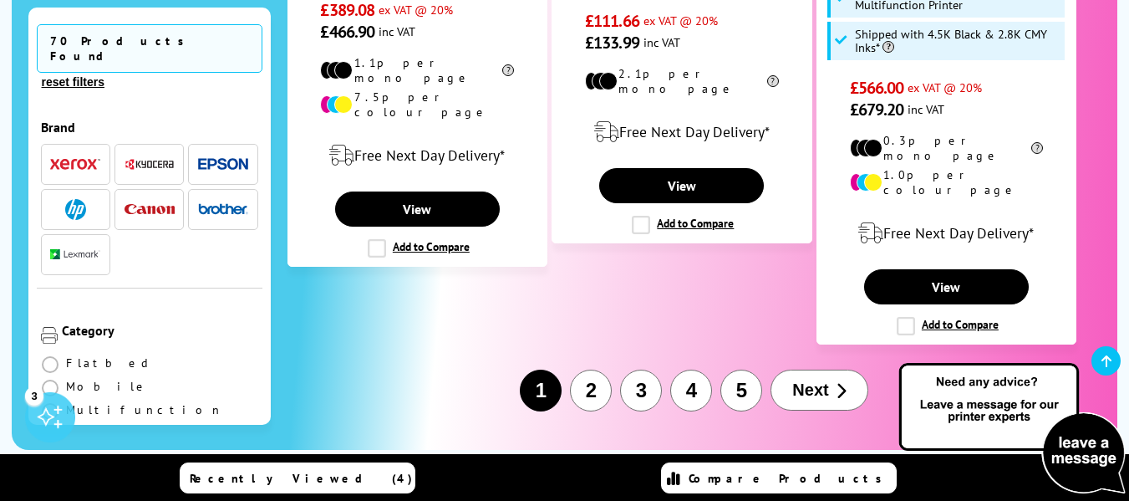
click at [798, 380] on span "Next" at bounding box center [810, 389] width 36 height 19
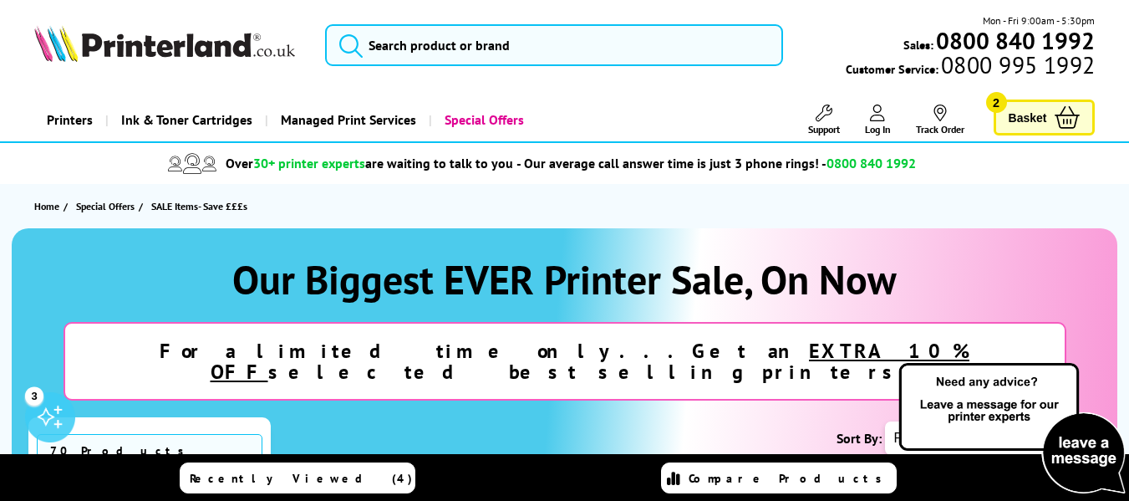
click at [1021, 116] on span "Basket" at bounding box center [1028, 117] width 38 height 23
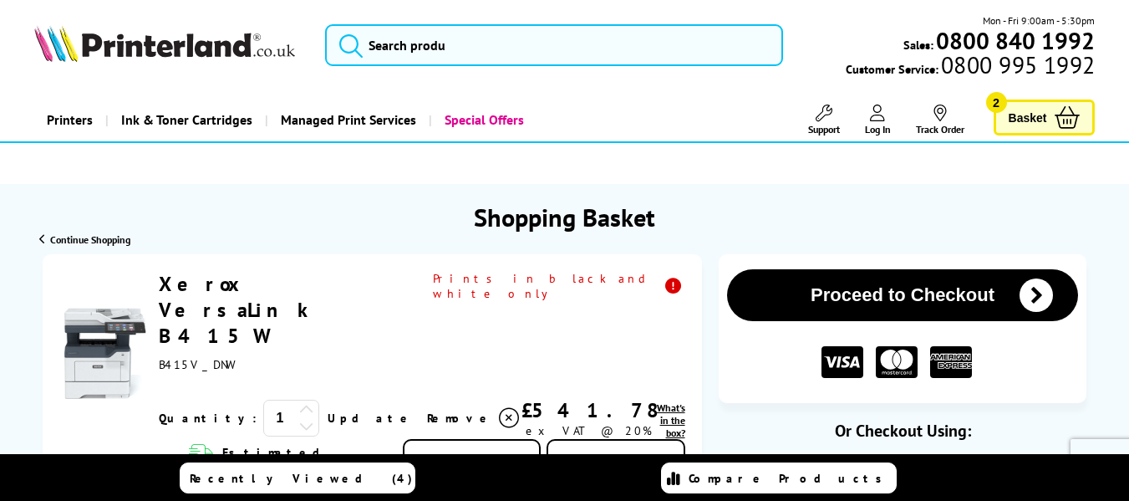
click at [996, 291] on button "Proceed to Checkout" at bounding box center [903, 295] width 352 height 52
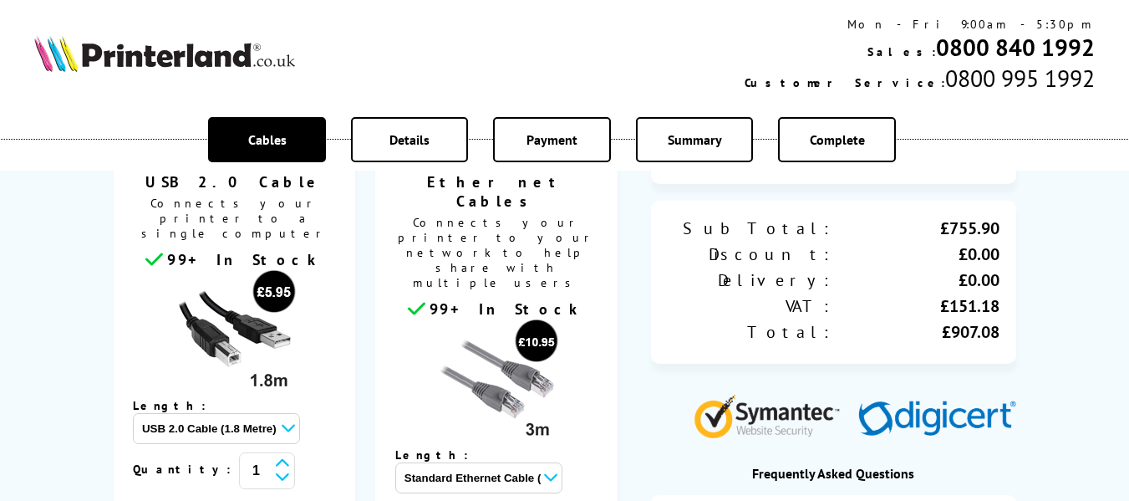
scroll to position [350, 0]
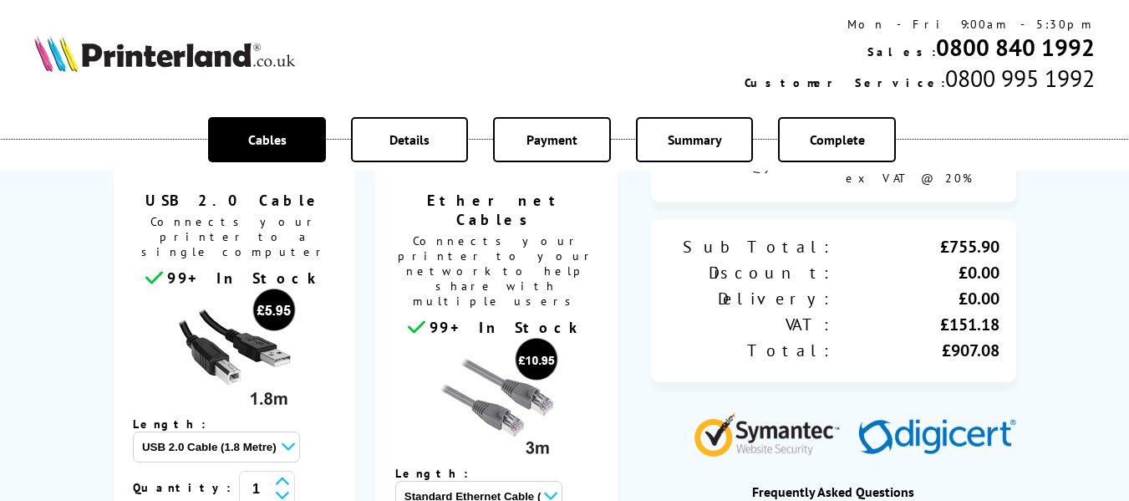
click at [563, 481] on select "Standard Ethernet Cable (3 Metre) - £10.95 Standard Ethernet Cable (5 Metre) - …" at bounding box center [478, 496] width 167 height 31
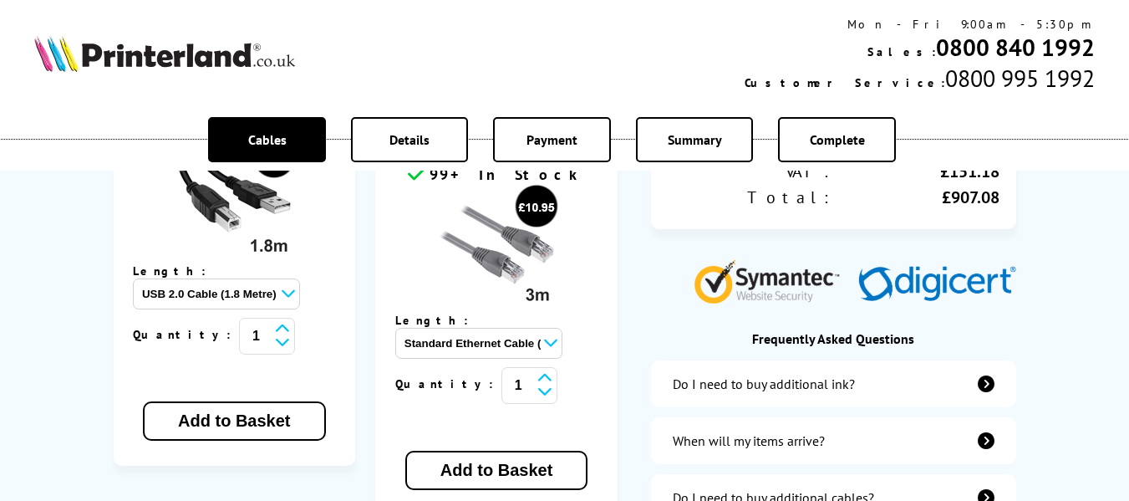
scroll to position [537, 0]
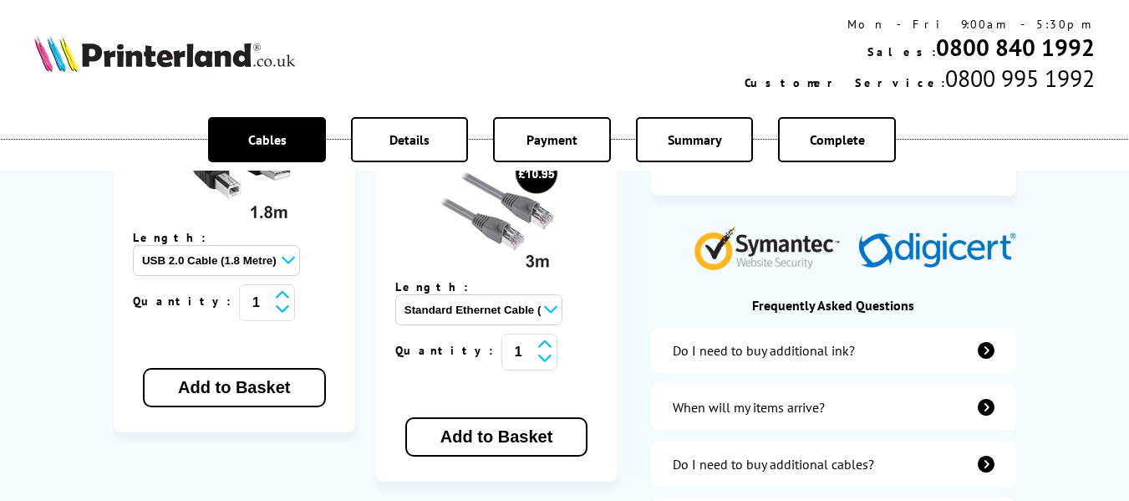
drag, startPoint x: 439, startPoint y: 351, endPoint x: 426, endPoint y: 359, distance: 15.1
click at [435, 417] on button "Add to Basket" at bounding box center [496, 436] width 182 height 39
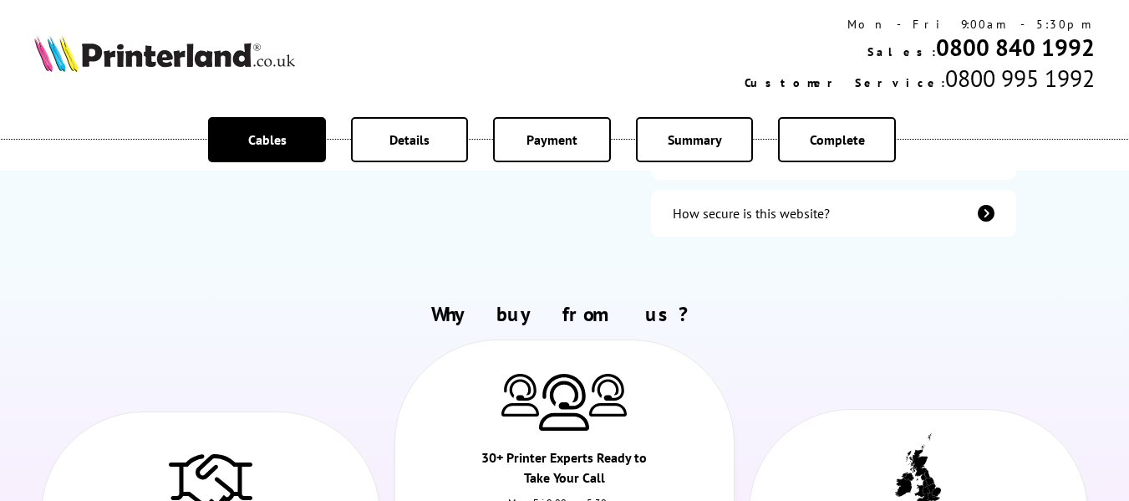
scroll to position [839, 0]
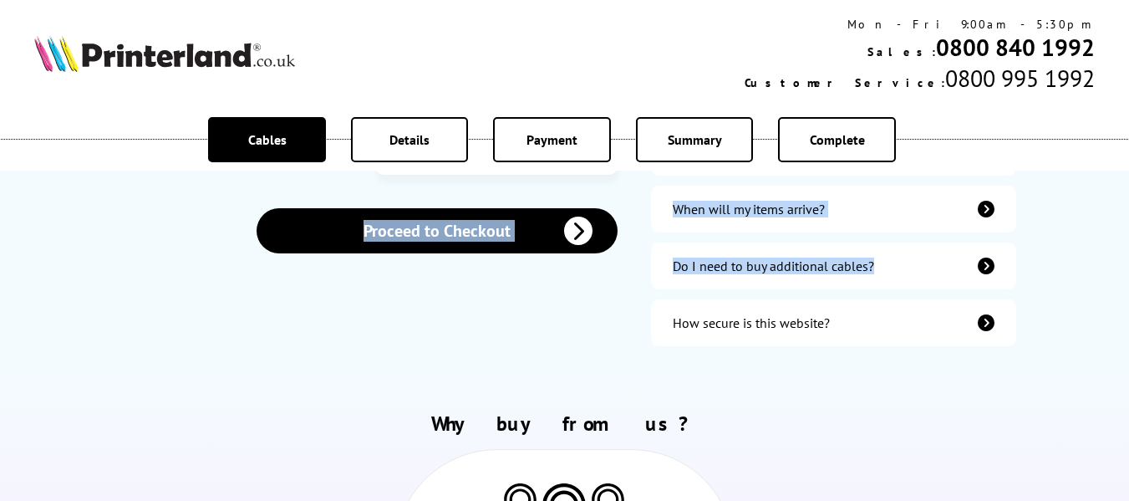
drag, startPoint x: 1111, startPoint y: 204, endPoint x: 1107, endPoint y: 149, distance: 55.3
click at [1107, 149] on body "Mon - Fri 9:00am - 5:30pm Sales: 0800 840 1992 Customer Service: 0800 995 1992 …" at bounding box center [564, 249] width 1129 height 2177
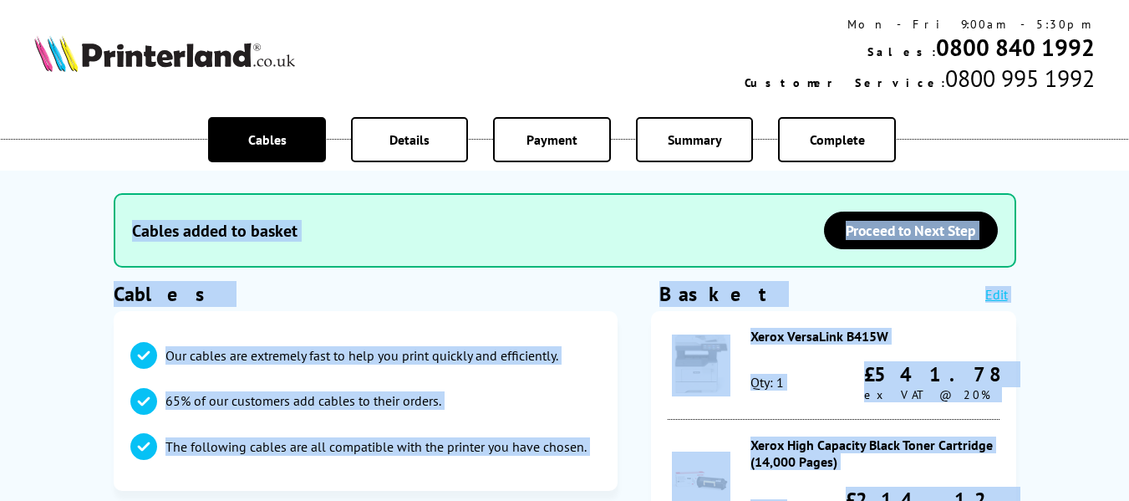
scroll to position [0, 0]
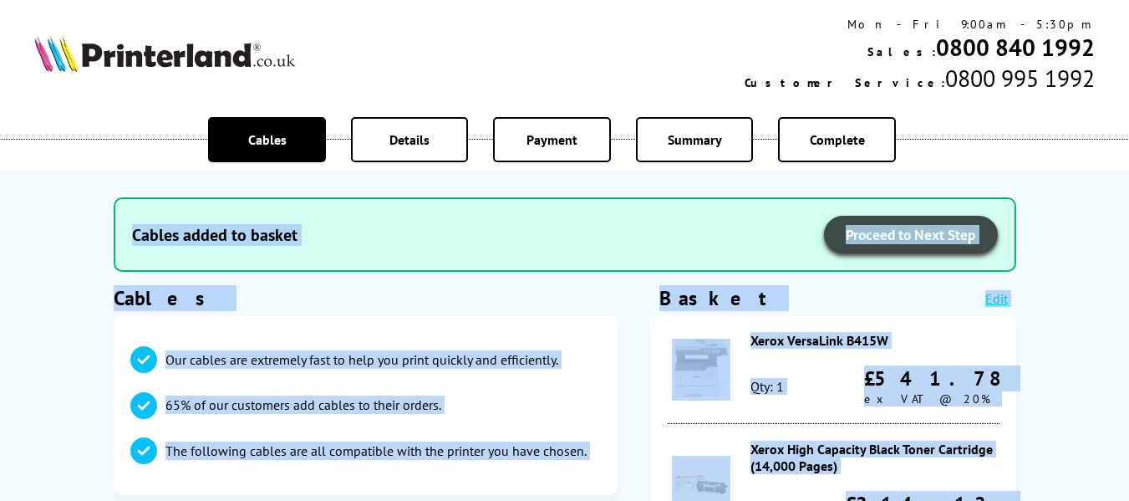
click at [872, 233] on span "Proceed to Next Step" at bounding box center [911, 234] width 130 height 19
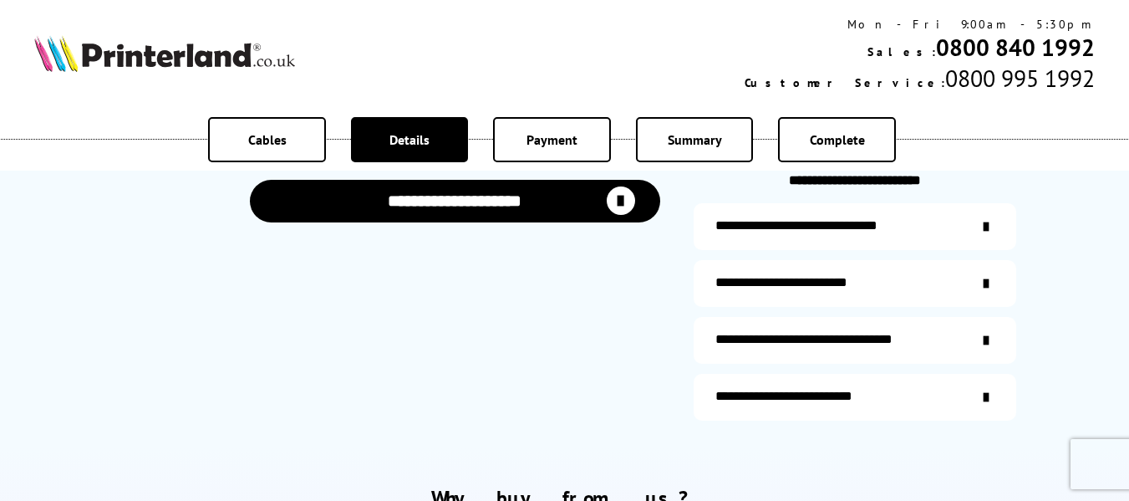
scroll to position [668, 0]
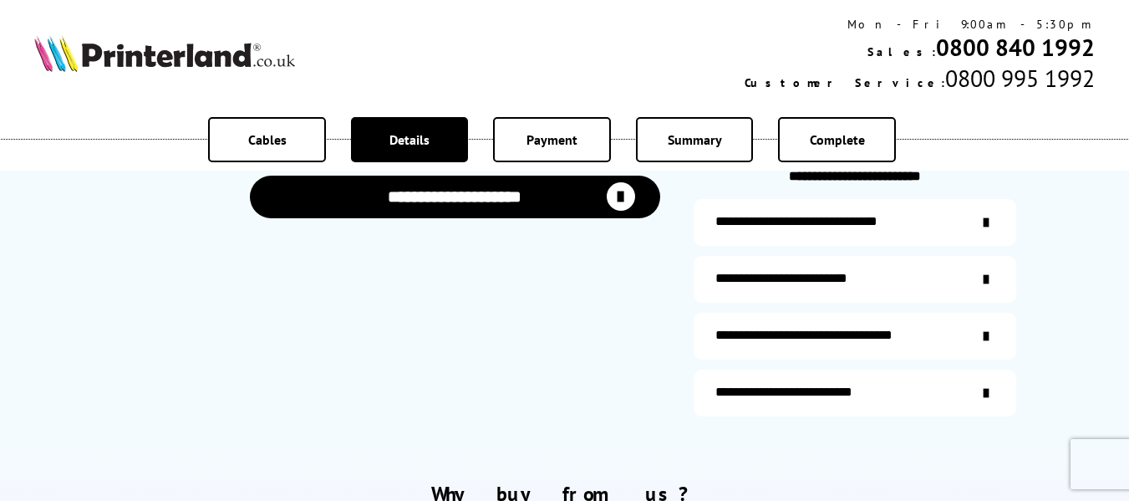
click at [731, 275] on div "**********" at bounding box center [793, 279] width 154 height 17
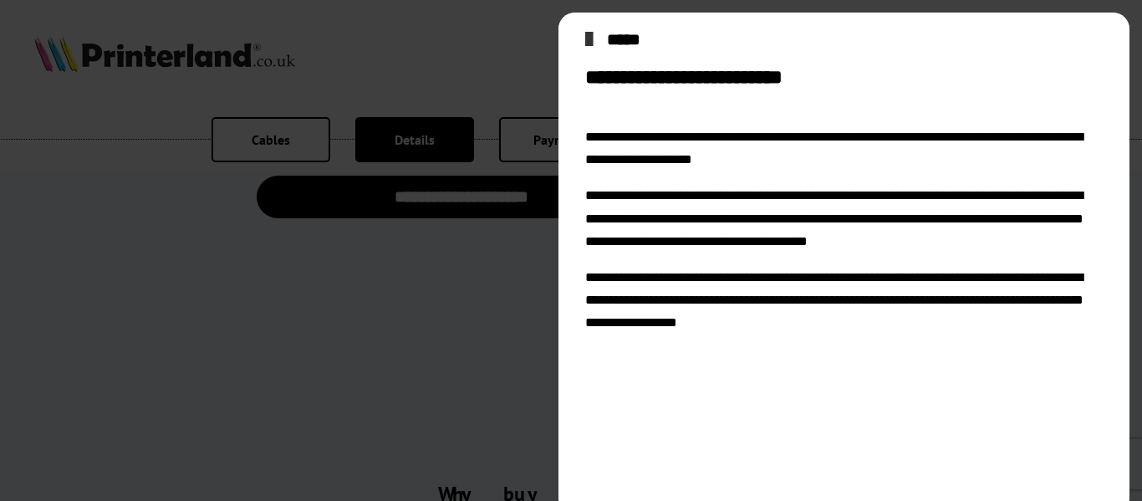
click at [593, 38] on icon "close modal" at bounding box center [589, 39] width 8 height 27
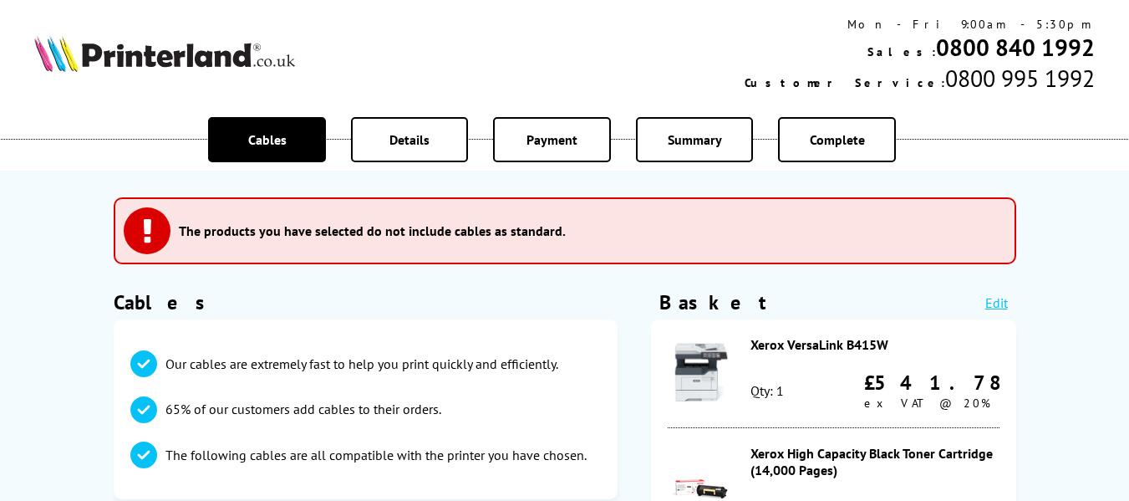
select select
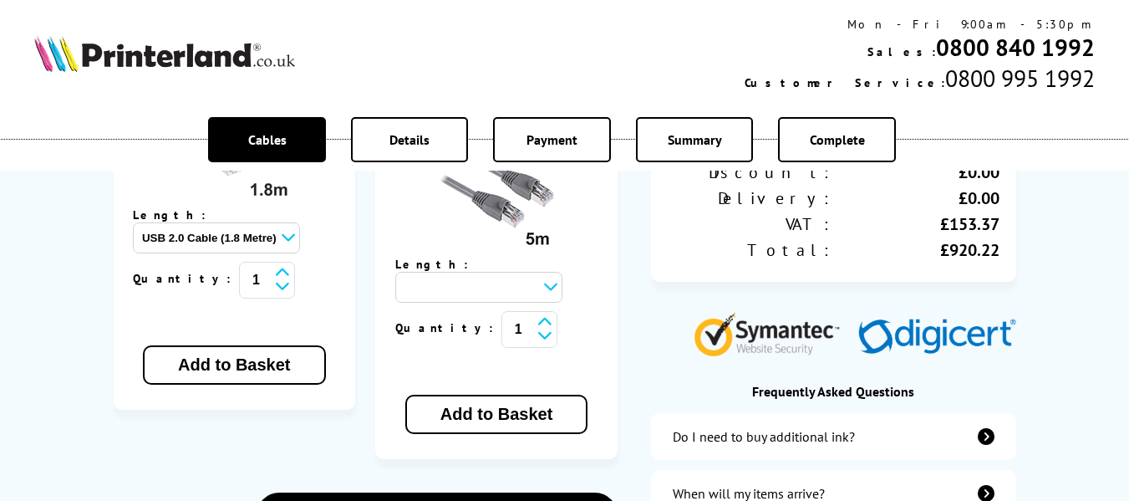
scroll to position [579, 0]
